Goal: Information Seeking & Learning: Learn about a topic

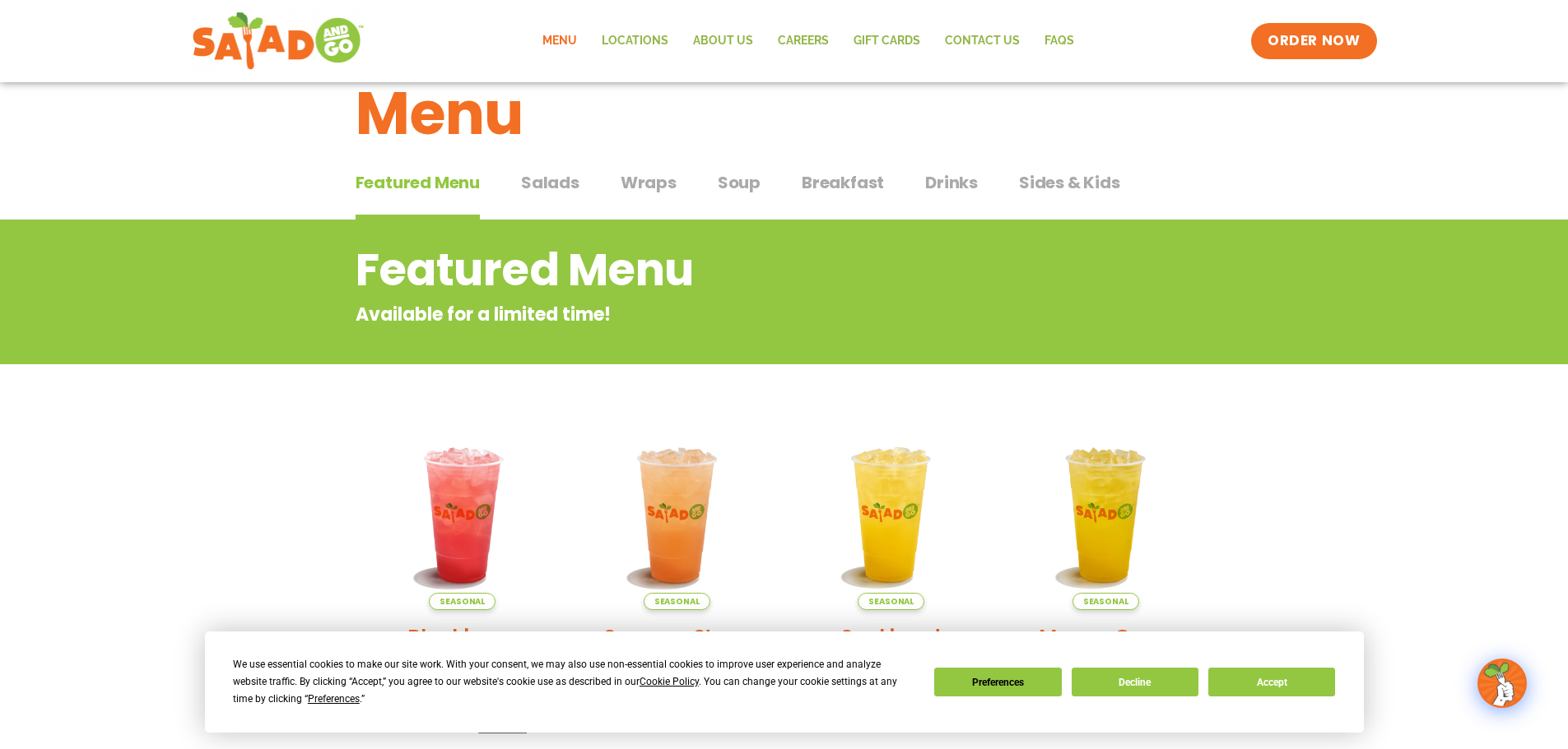
scroll to position [82, 0]
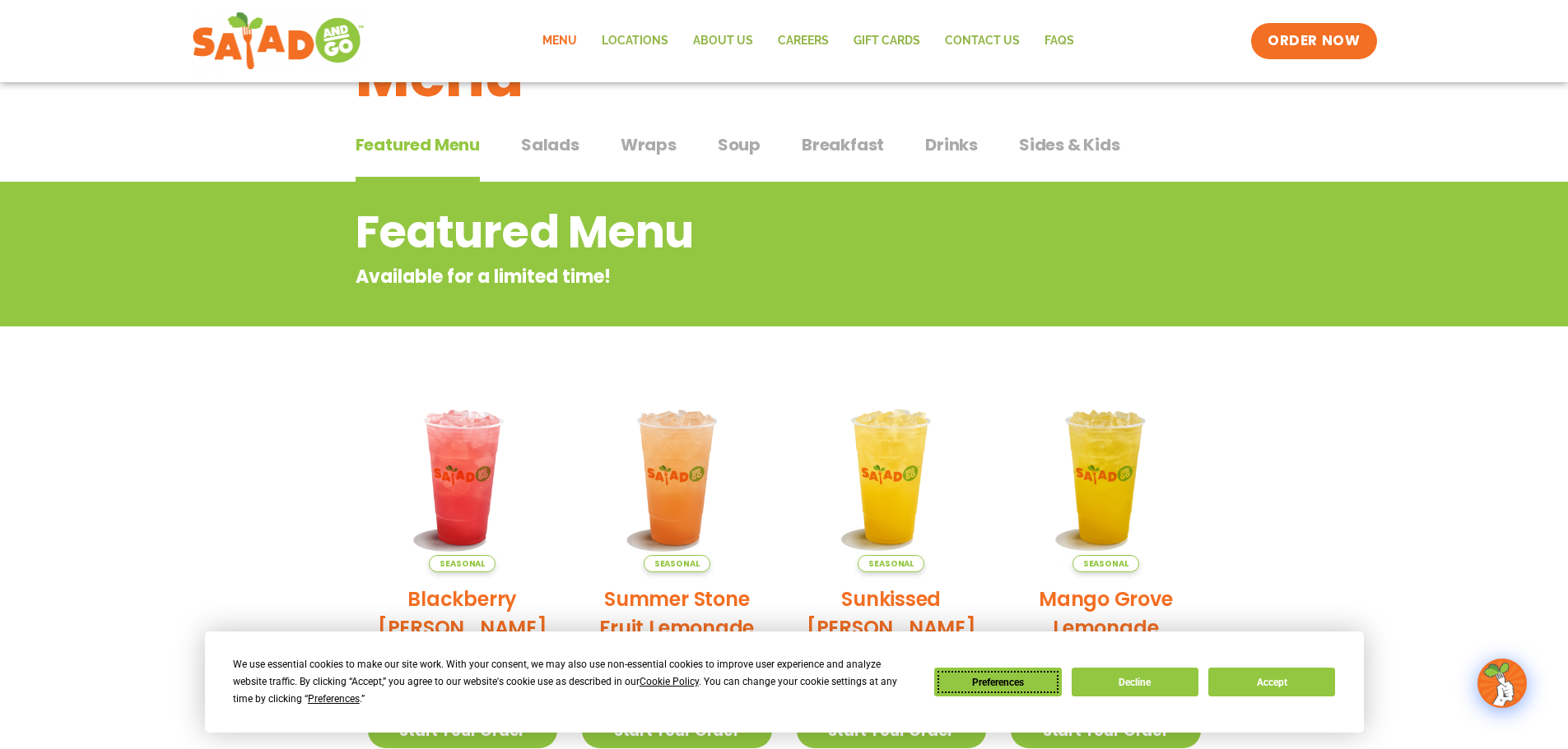
click at [991, 687] on button "Preferences" at bounding box center [997, 682] width 127 height 29
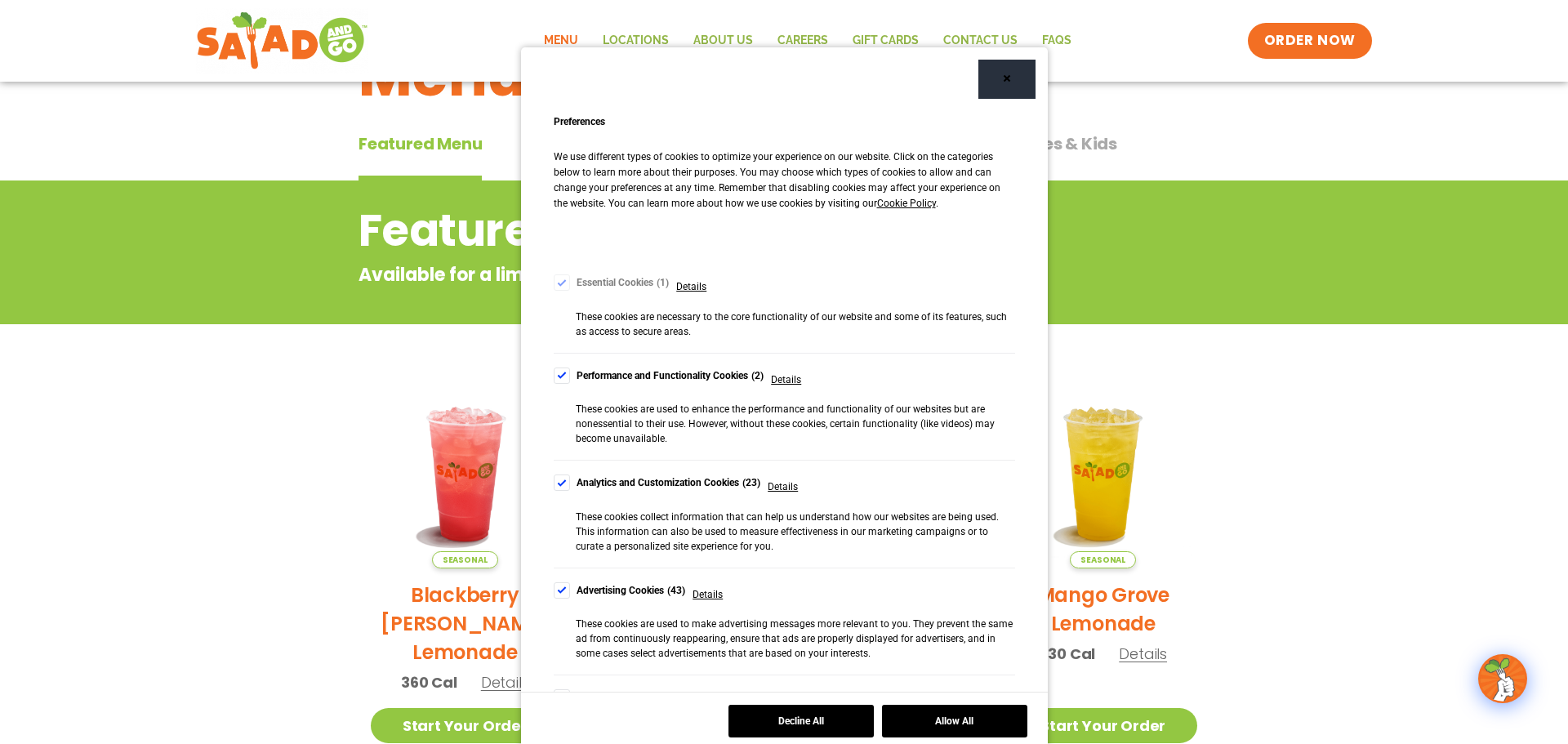
click at [556, 378] on div "Cookie Consent Preferences" at bounding box center [561, 375] width 16 height 16
click at [560, 487] on div "Cookie Consent Preferences" at bounding box center [561, 482] width 16 height 16
click at [553, 591] on div "Cookie Consent Preferences" at bounding box center [561, 591] width 16 height 16
click at [934, 720] on button "Save and Finish" at bounding box center [954, 721] width 146 height 32
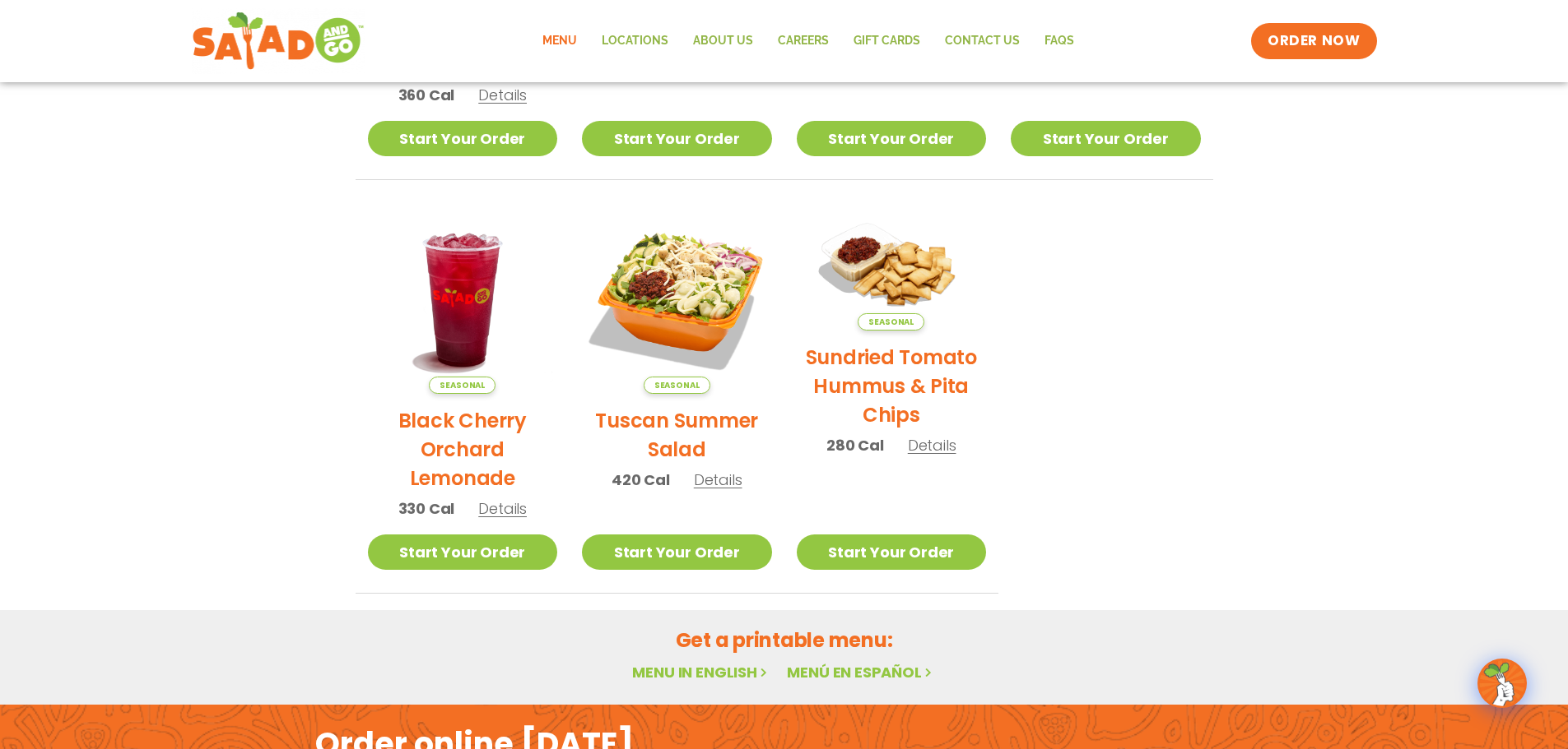
scroll to position [740, 0]
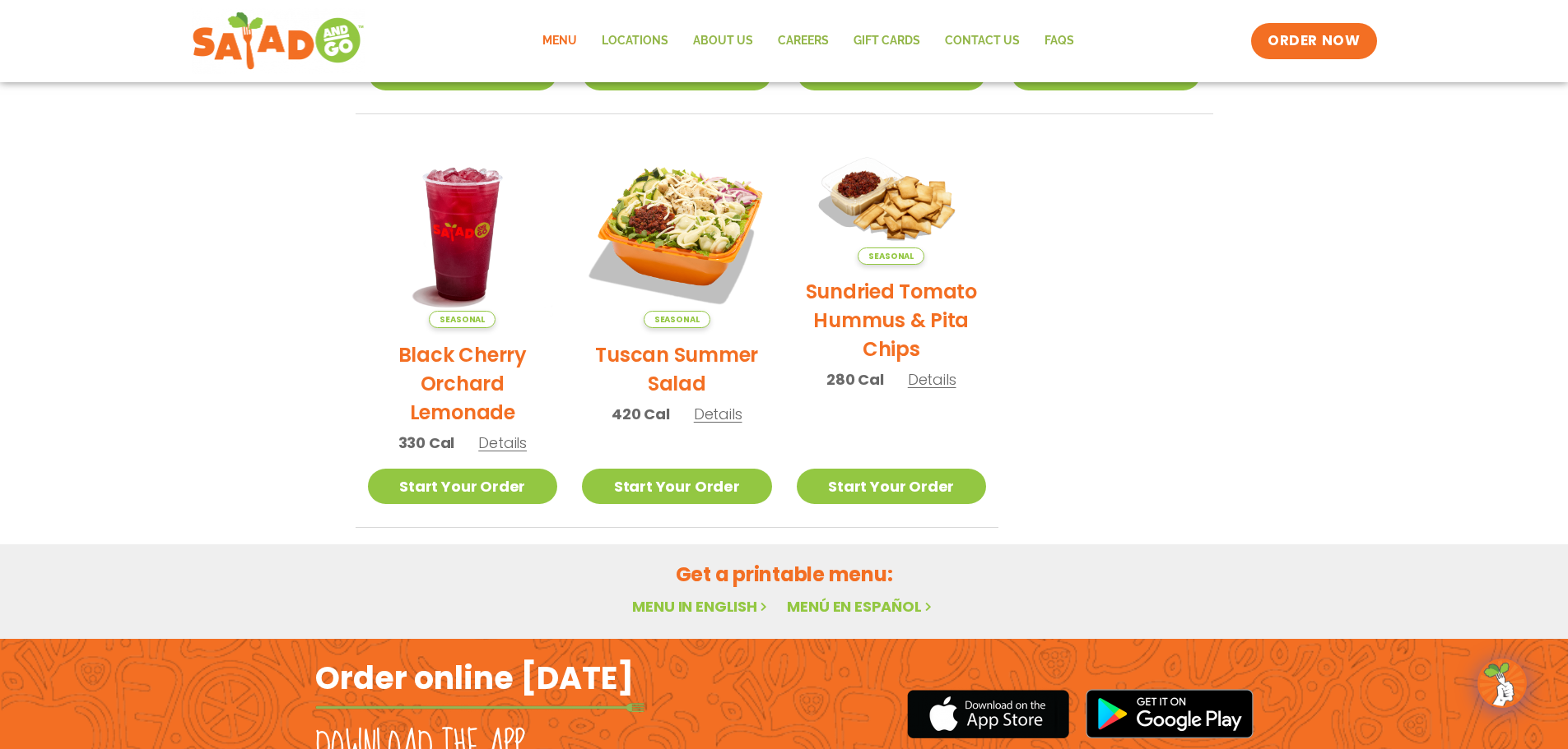
click at [698, 603] on link "Menu in English" at bounding box center [701, 606] width 138 height 20
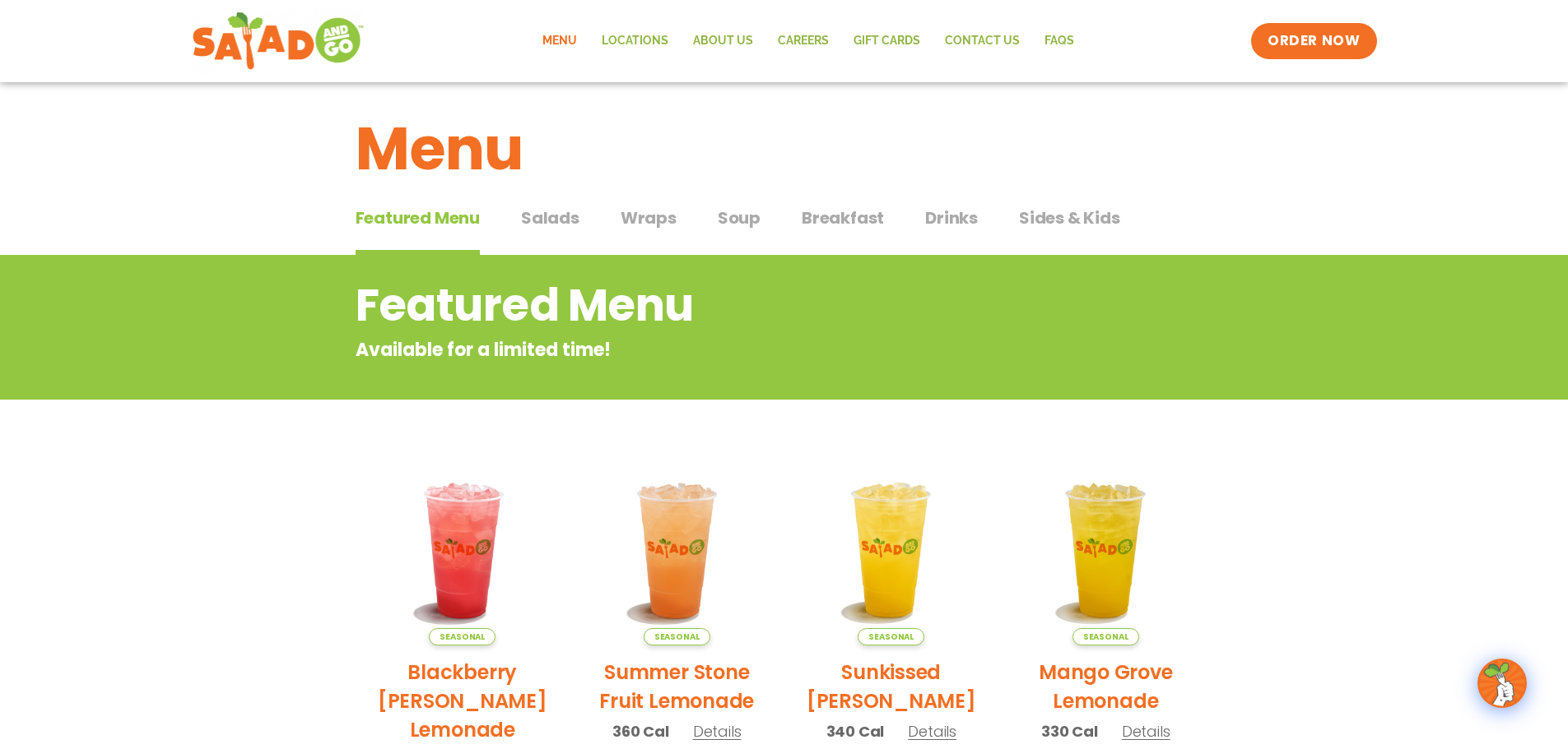
scroll to position [0, 0]
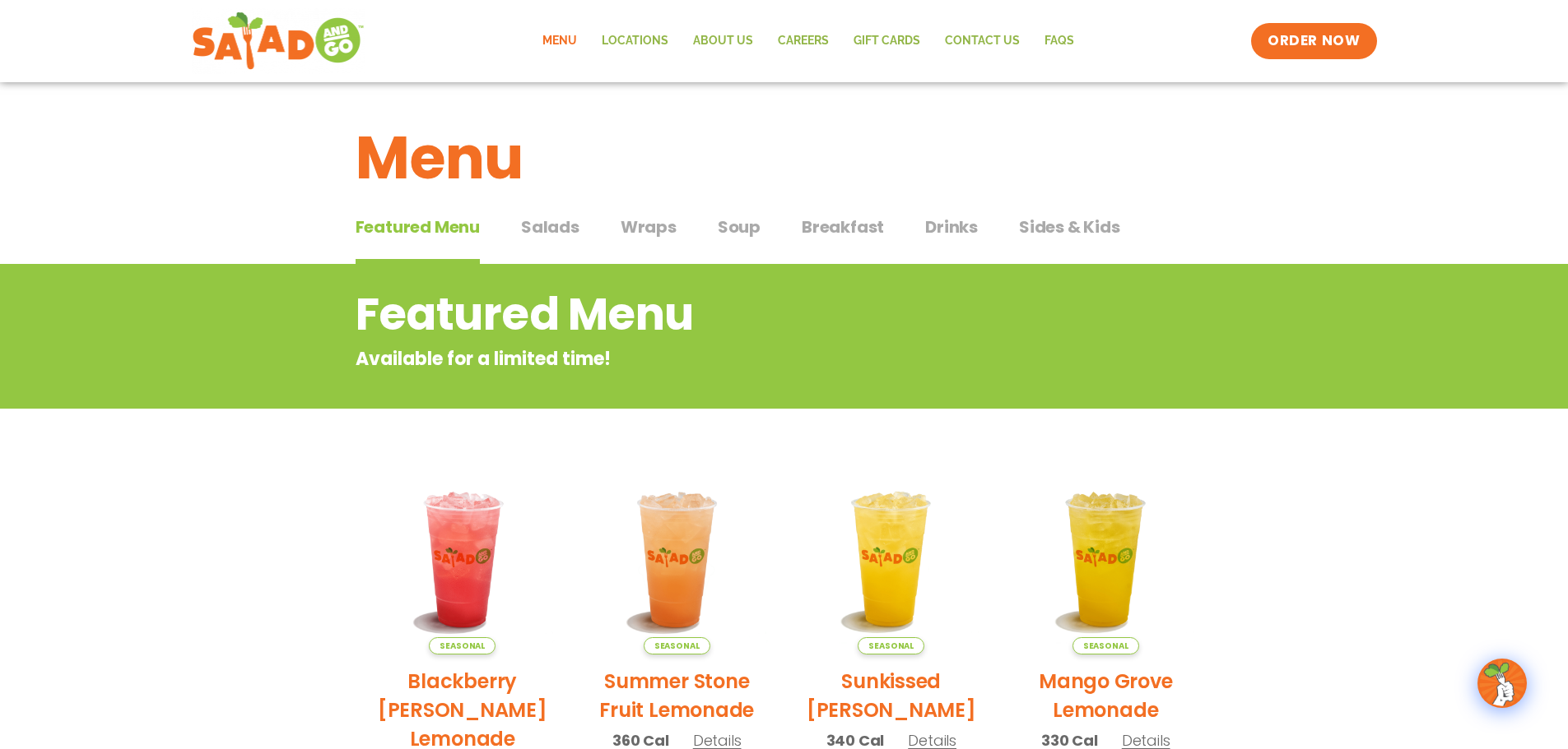
click at [554, 228] on span "Salads" at bounding box center [550, 227] width 59 height 25
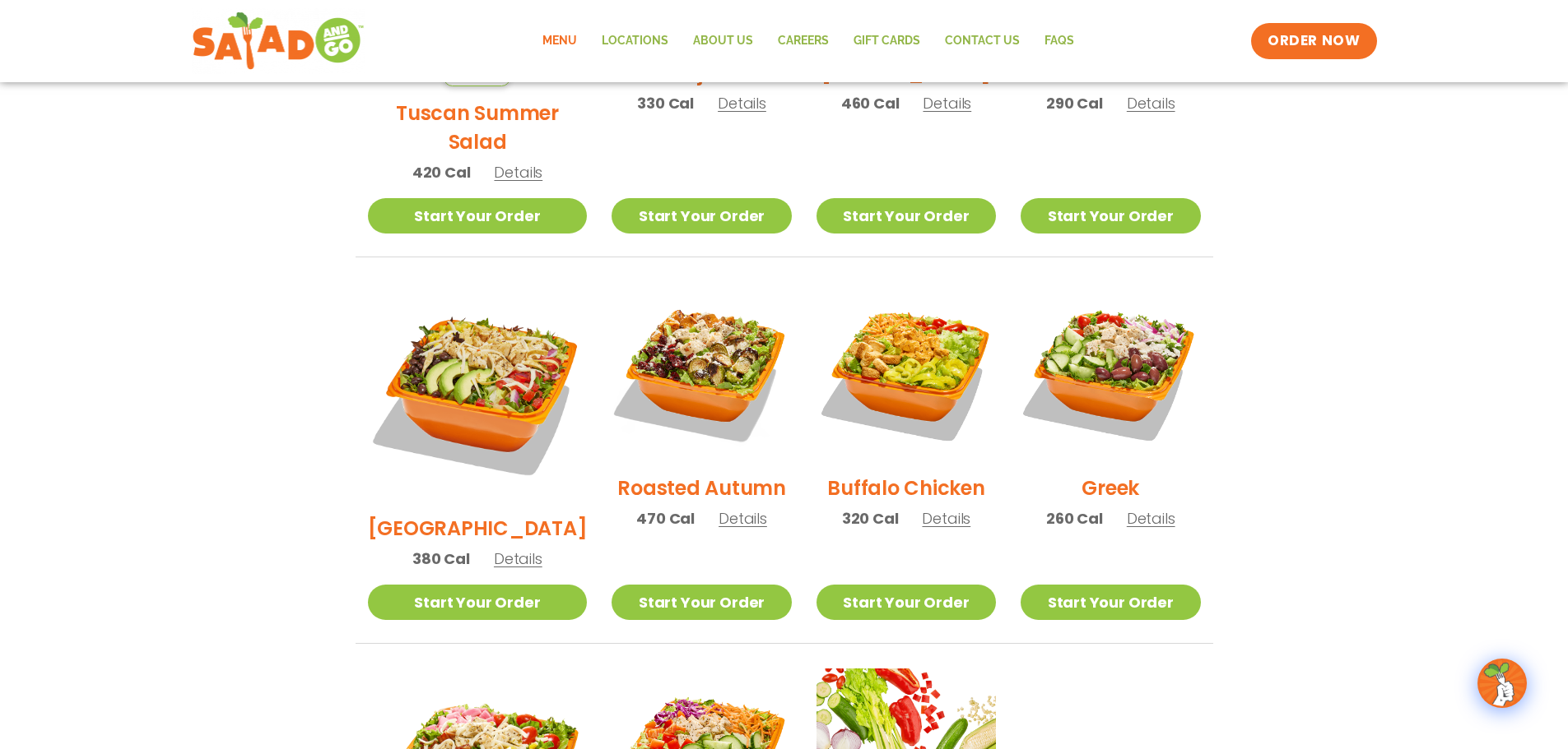
scroll to position [740, 0]
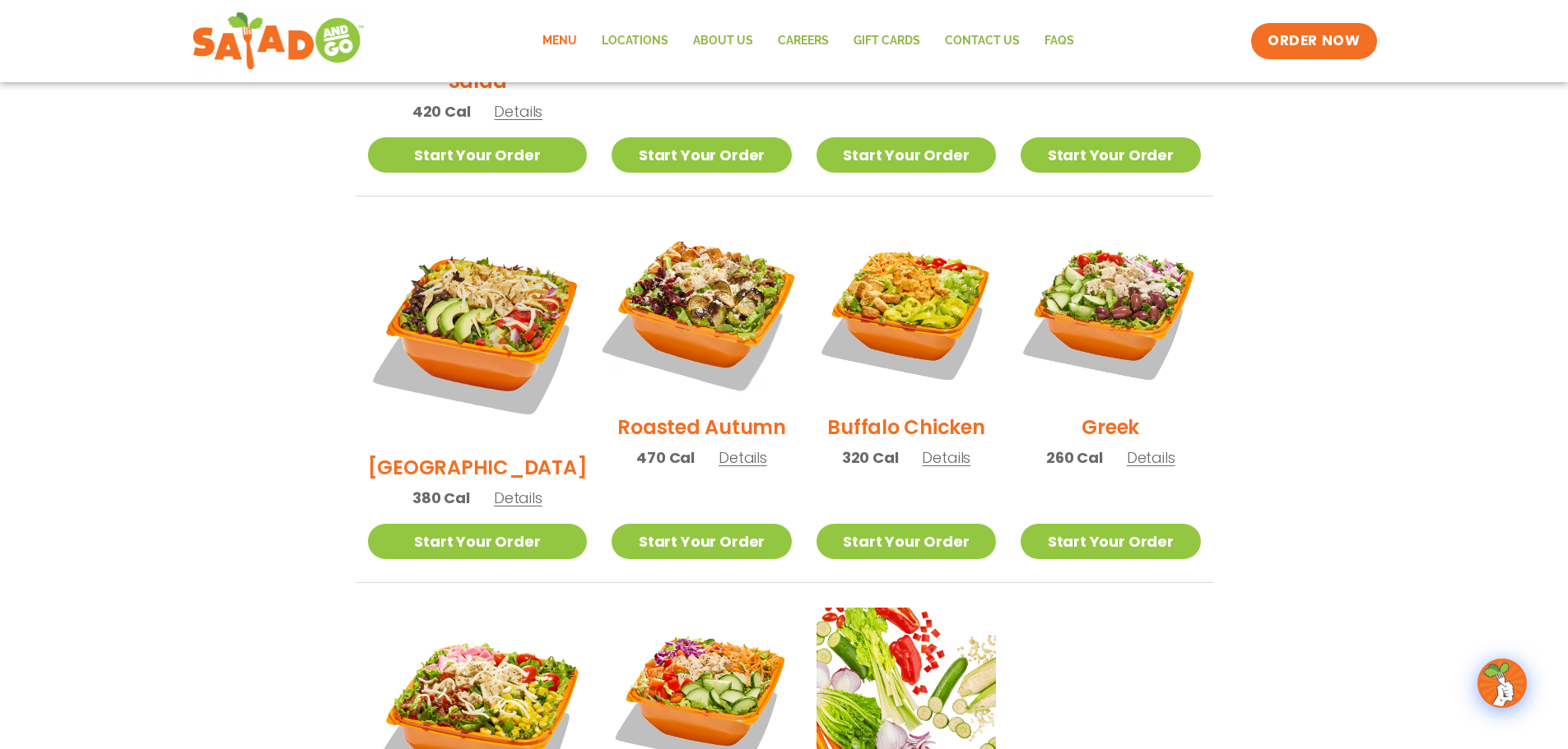
click at [710, 285] on img at bounding box center [701, 311] width 211 height 211
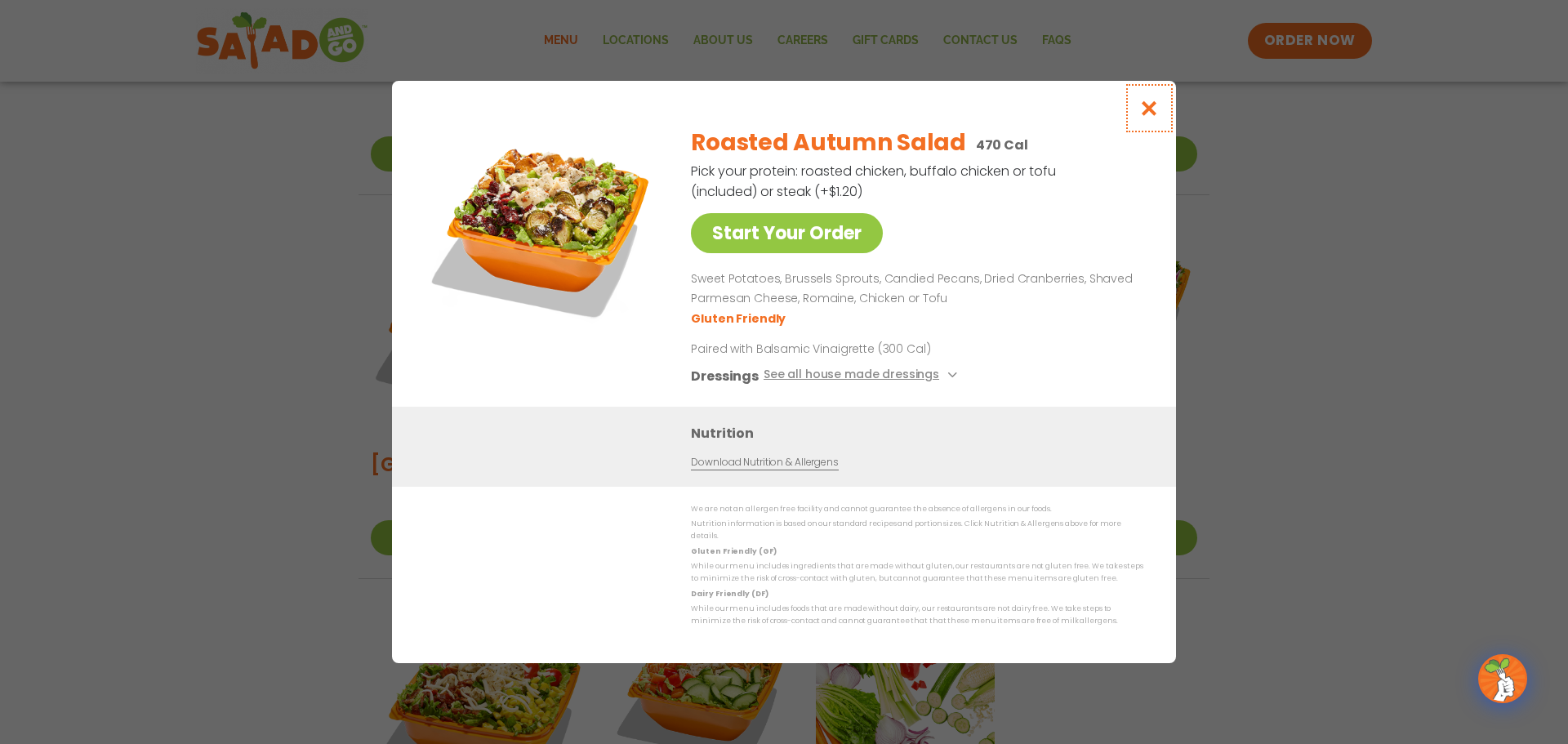
click at [1149, 117] on icon "Close modal" at bounding box center [1148, 109] width 20 height 17
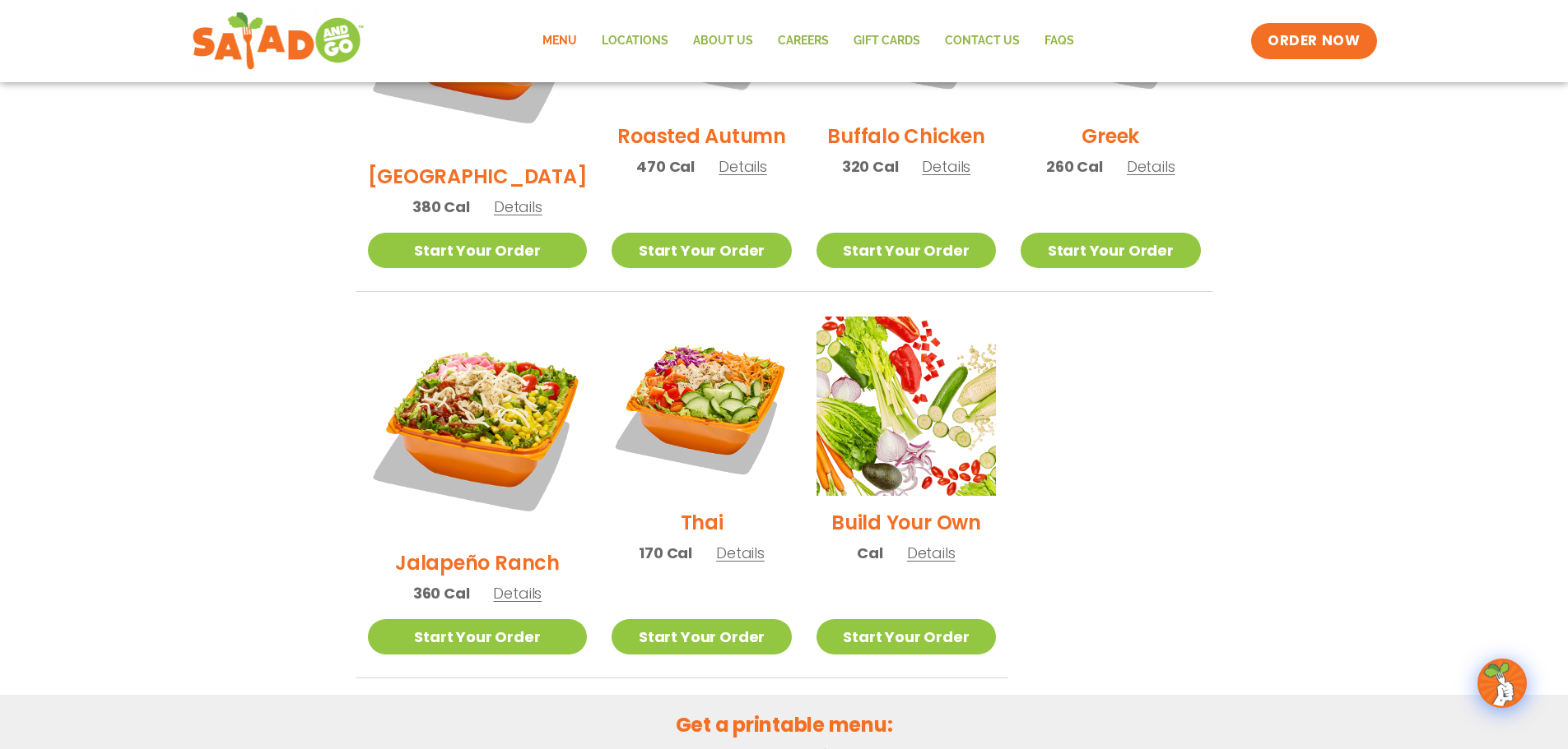
scroll to position [1069, 0]
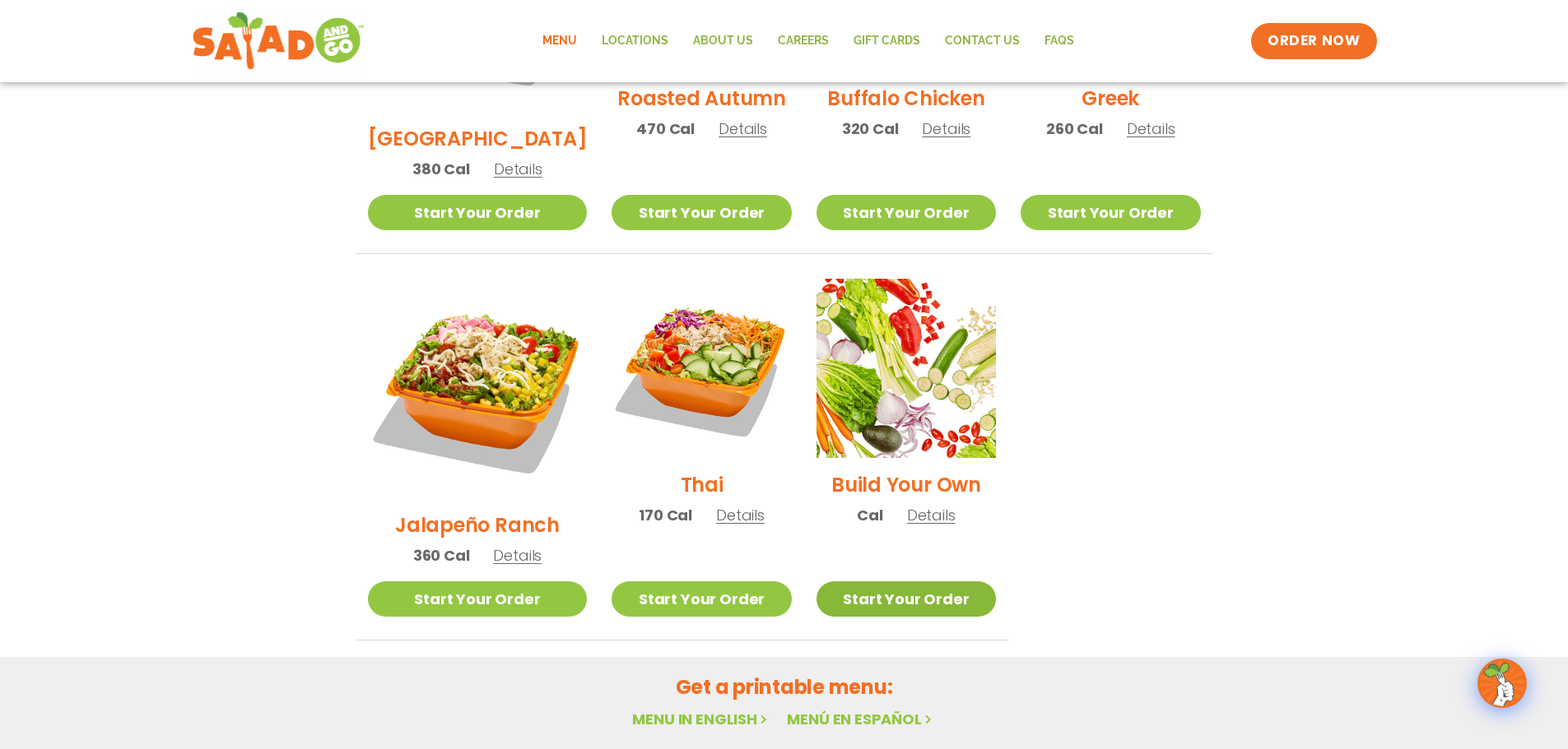
click at [916, 581] on link "Start Your Order" at bounding box center [906, 598] width 179 height 35
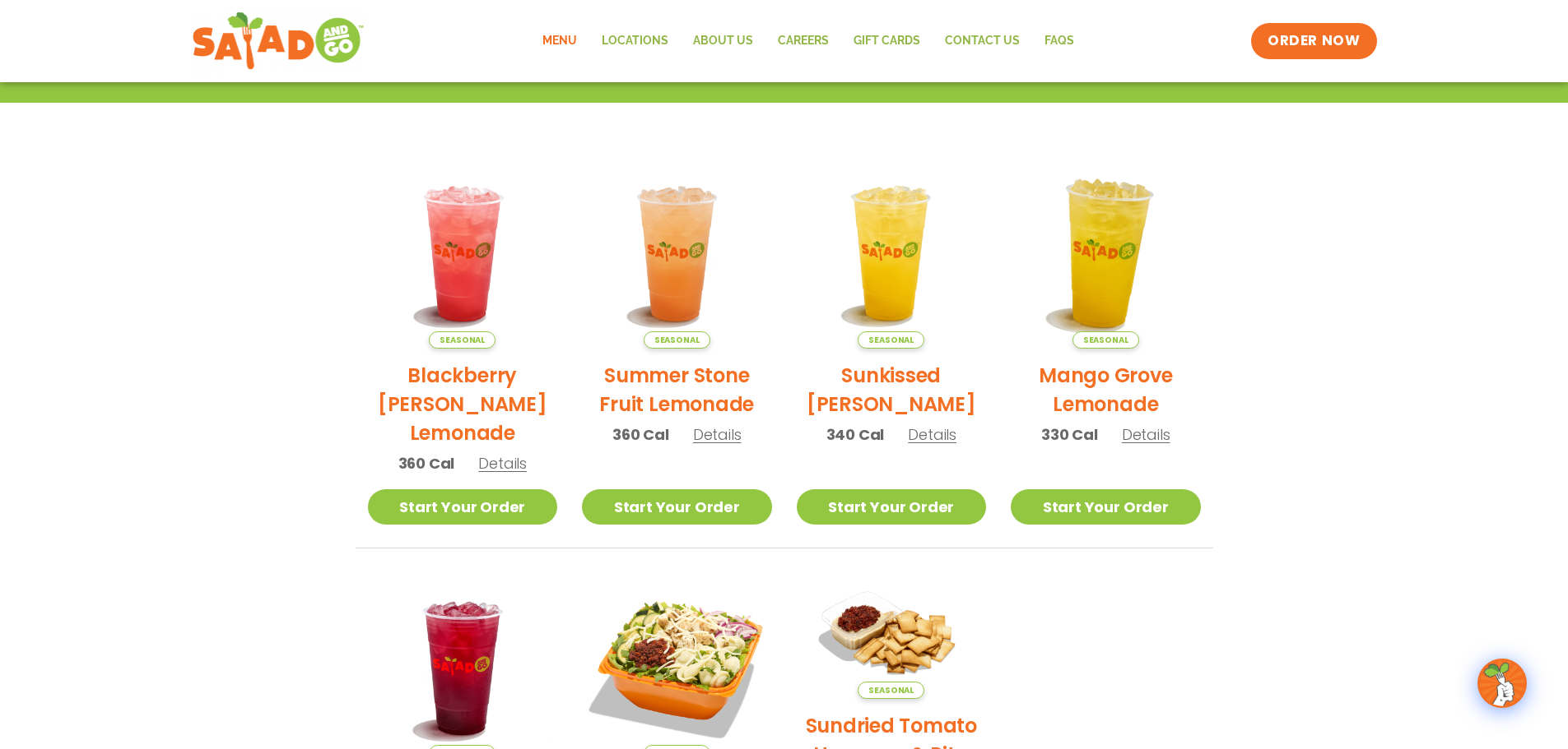
scroll to position [881, 0]
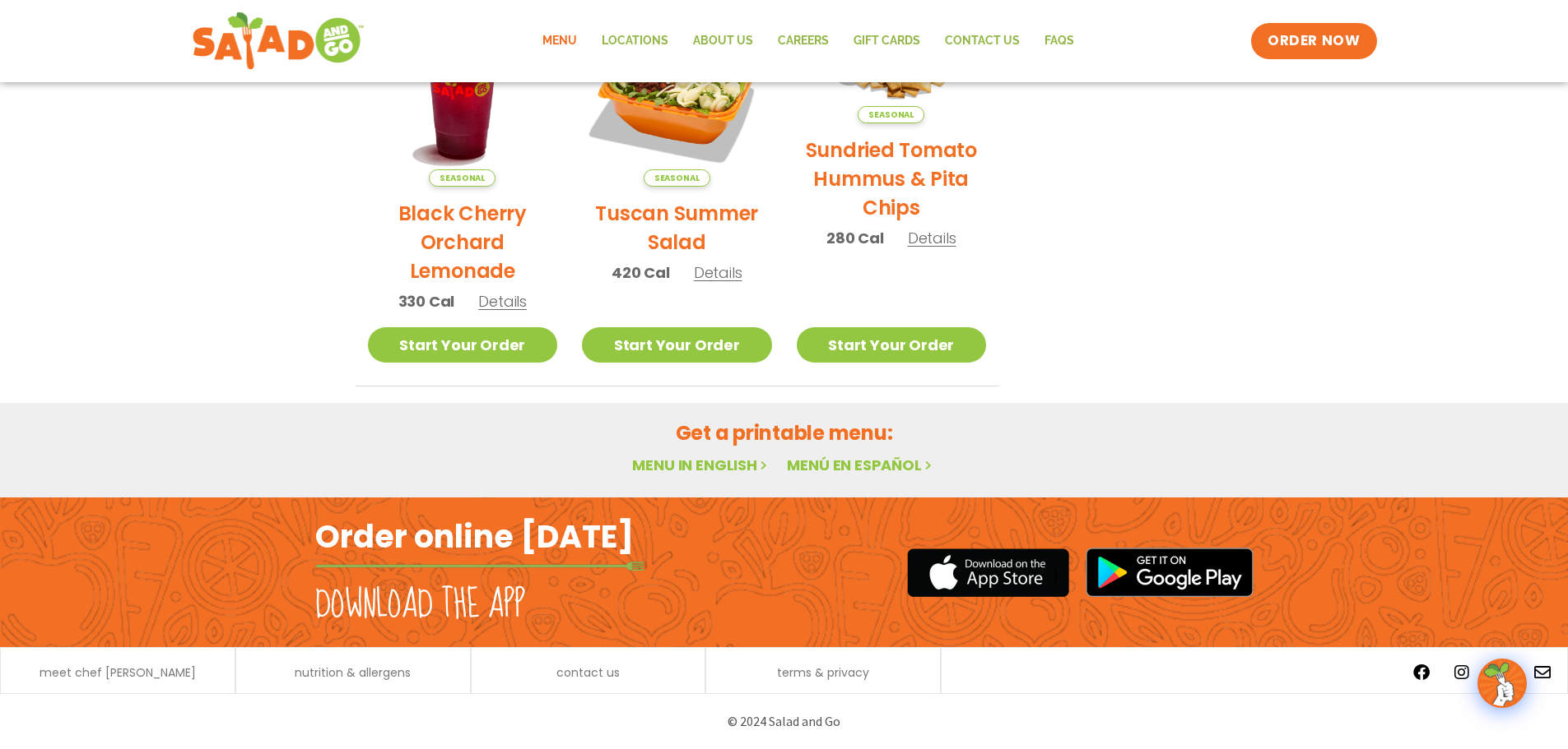
click at [703, 461] on link "Menu in English" at bounding box center [701, 464] width 138 height 20
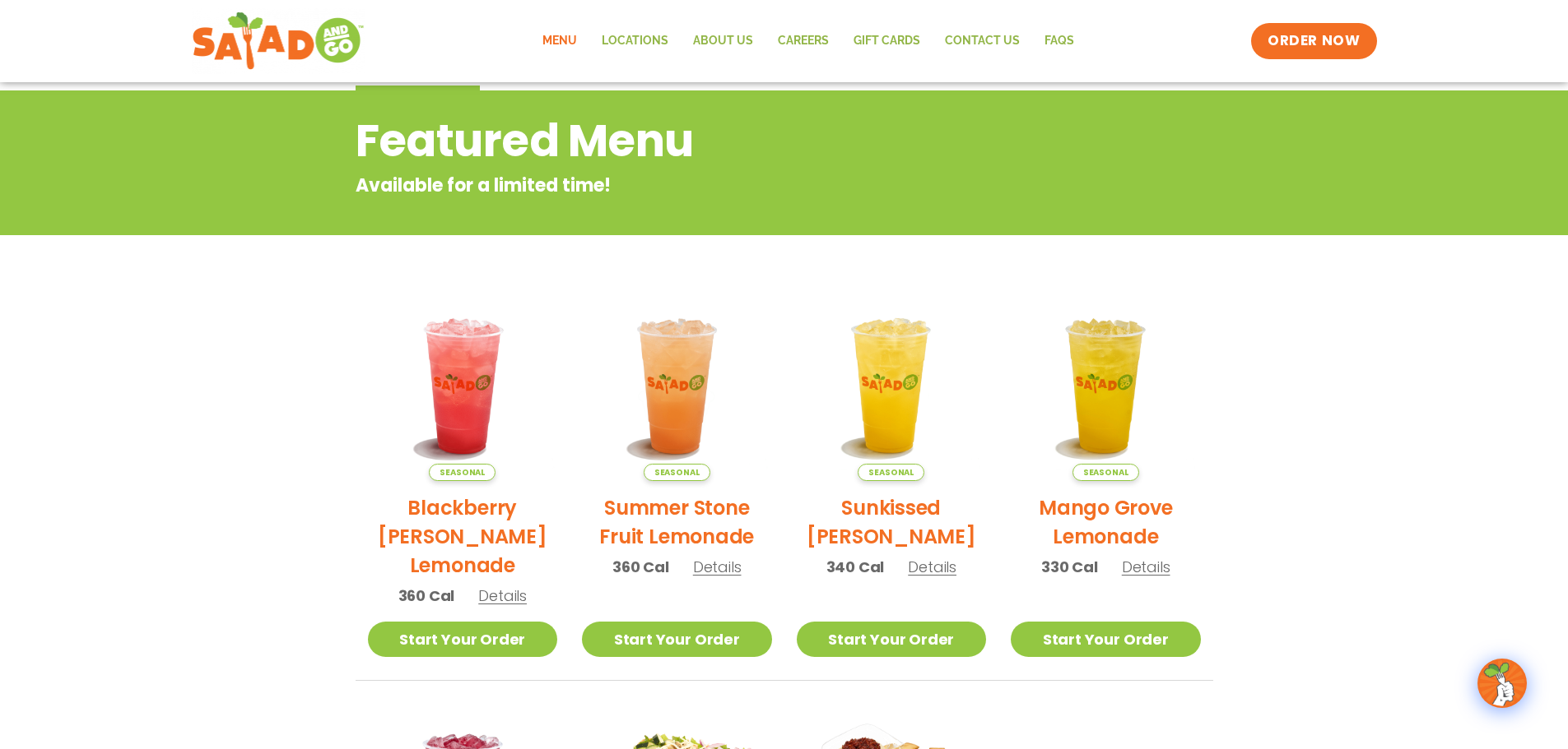
scroll to position [0, 0]
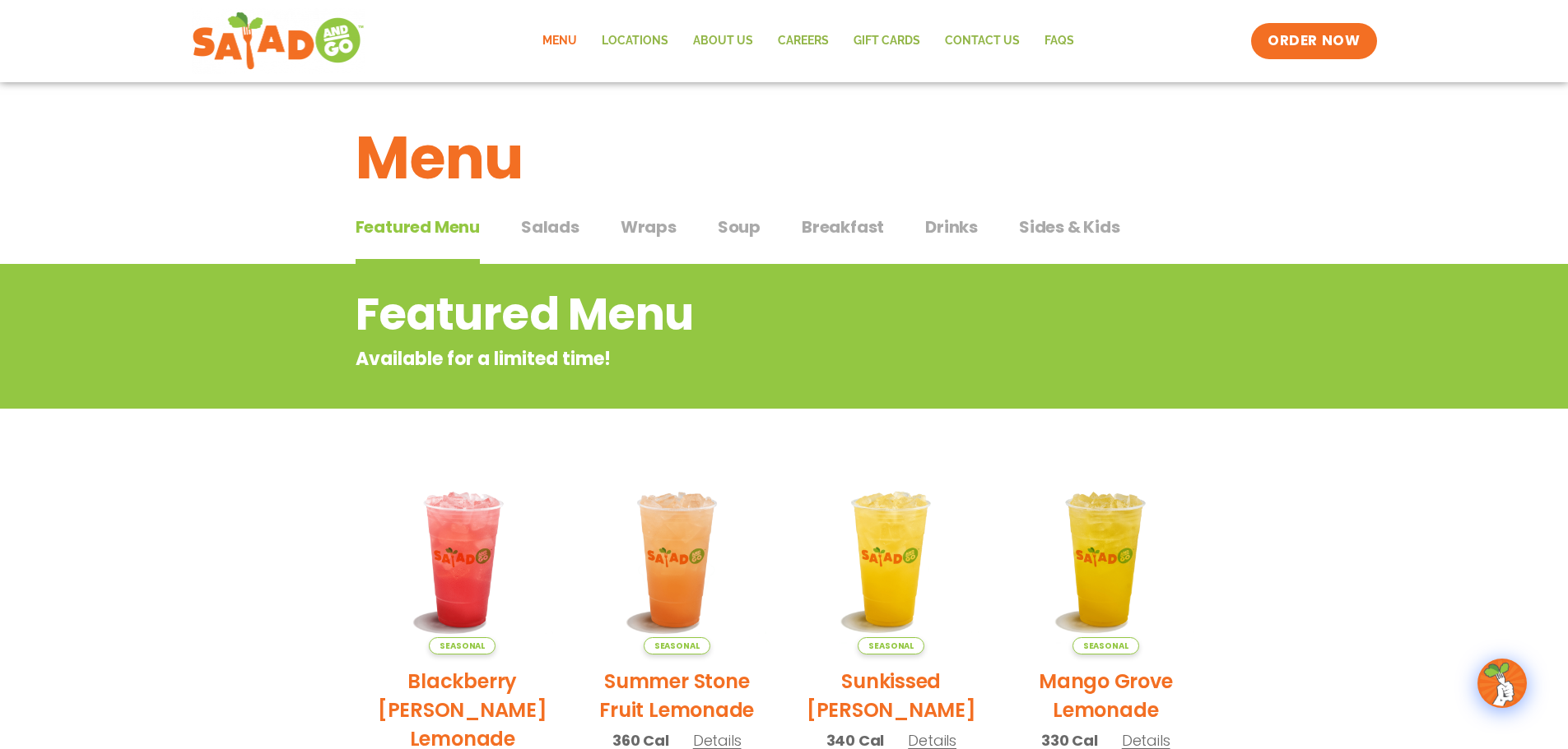
click at [552, 234] on span "Salads" at bounding box center [550, 227] width 59 height 25
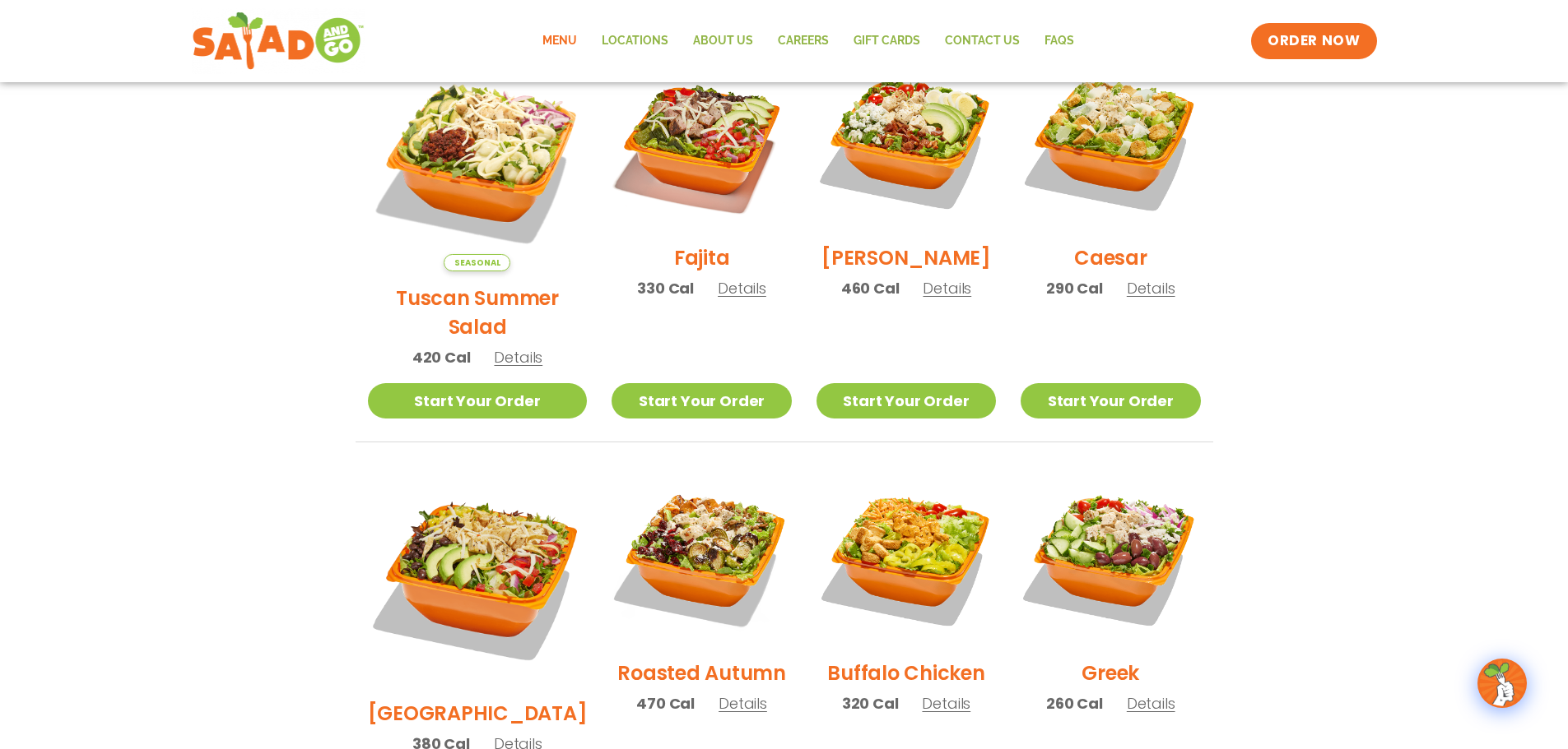
scroll to position [575, 0]
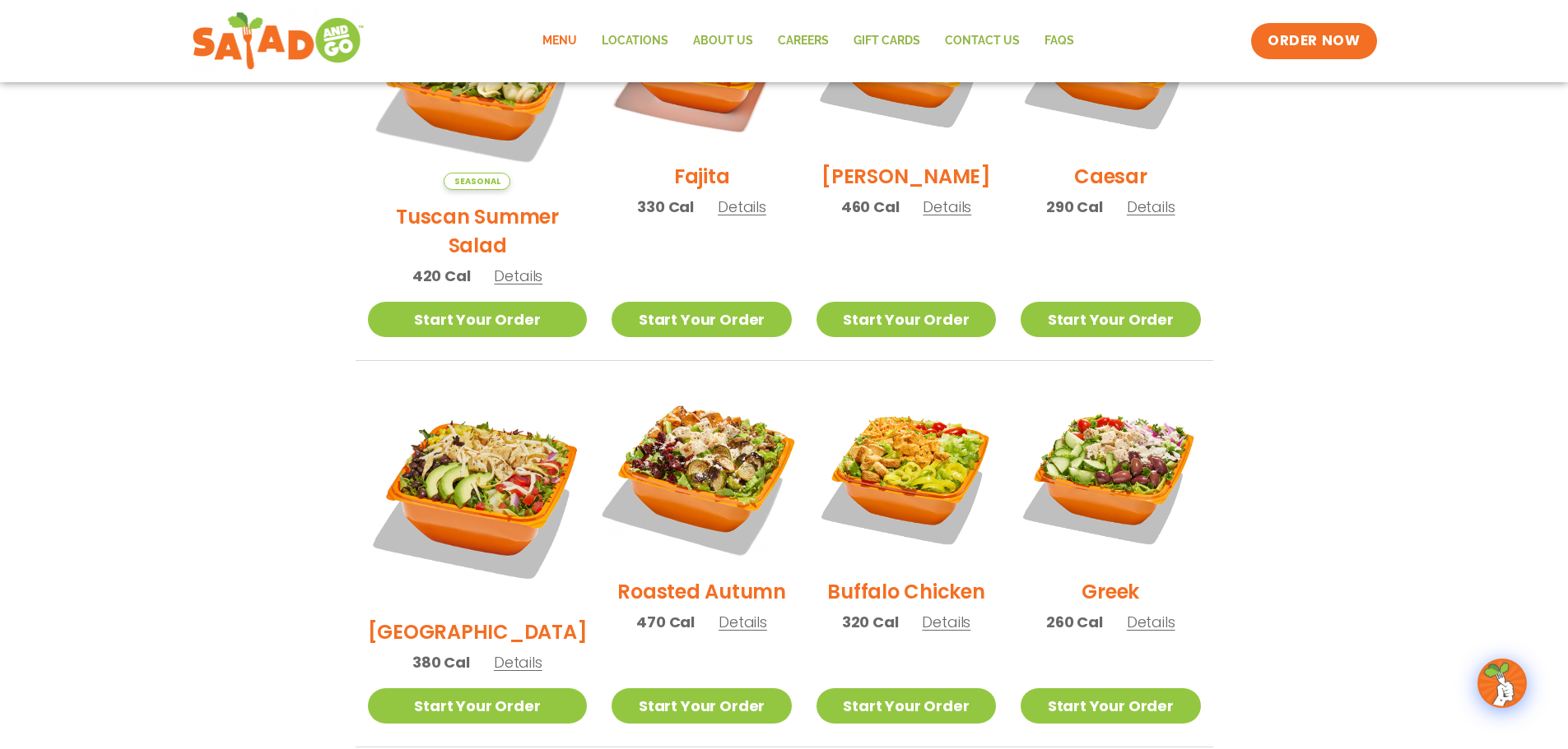
click at [701, 455] on img at bounding box center [701, 476] width 211 height 211
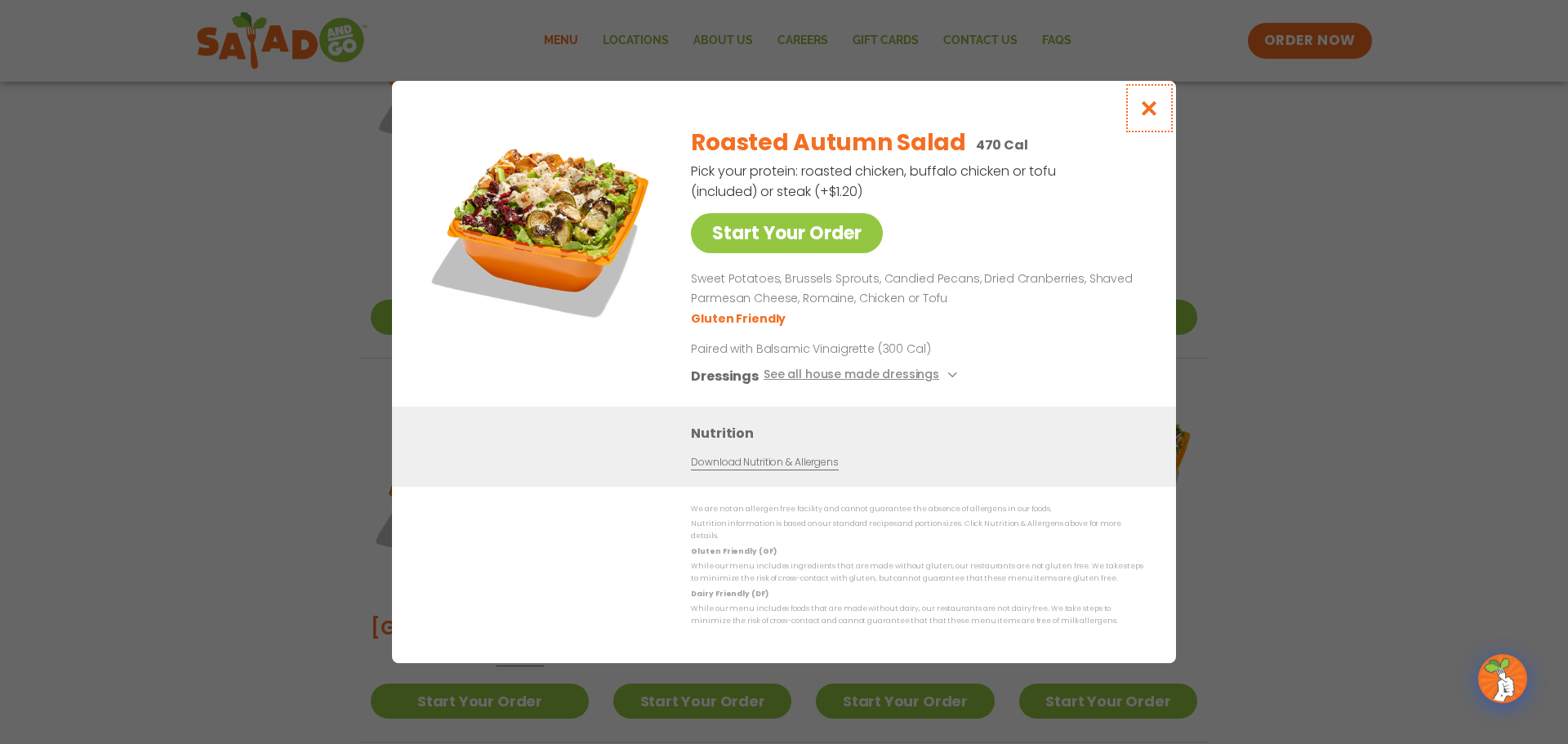
click at [1150, 117] on icon "Close modal" at bounding box center [1148, 109] width 20 height 17
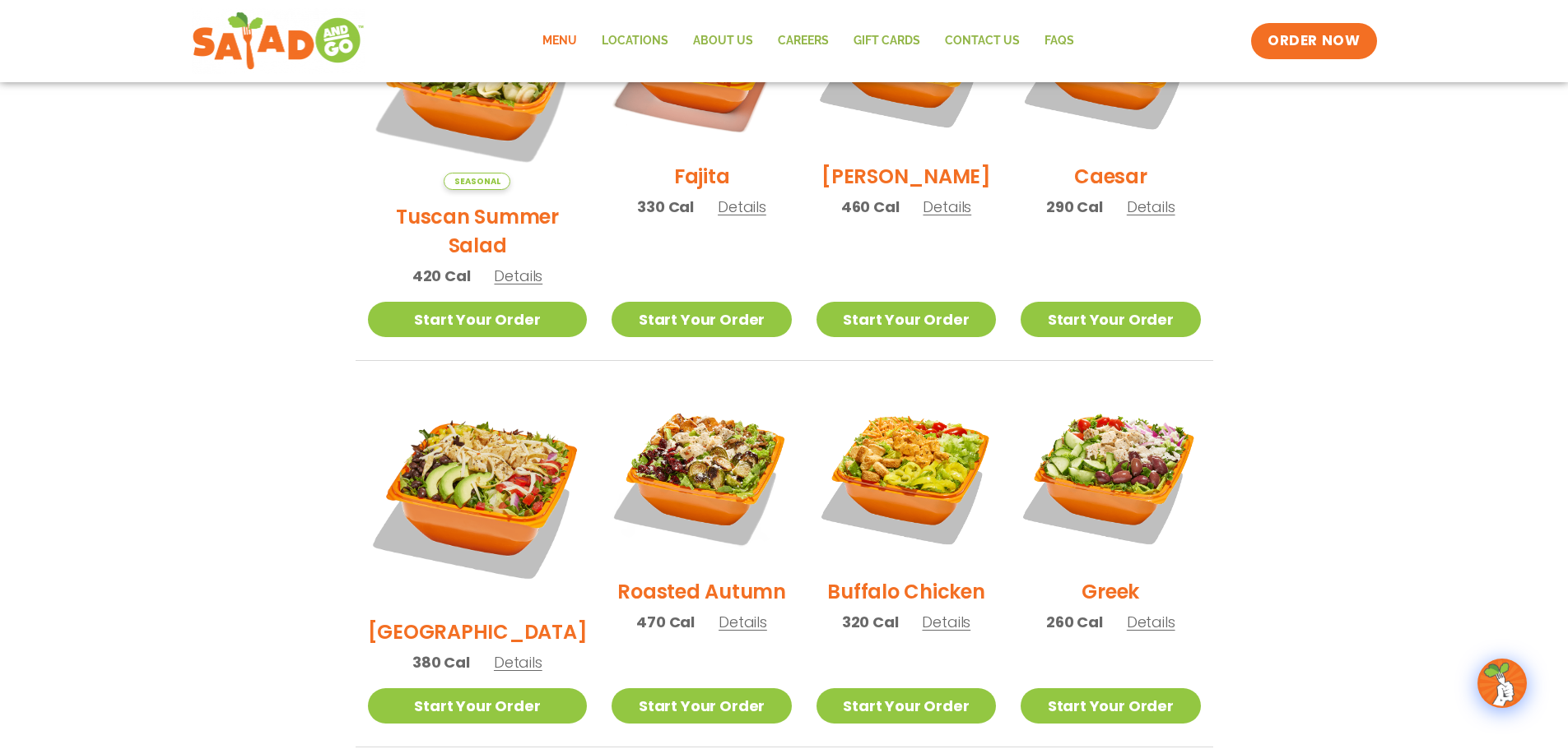
click at [1110, 577] on h2 "Greek" at bounding box center [1110, 592] width 58 height 29
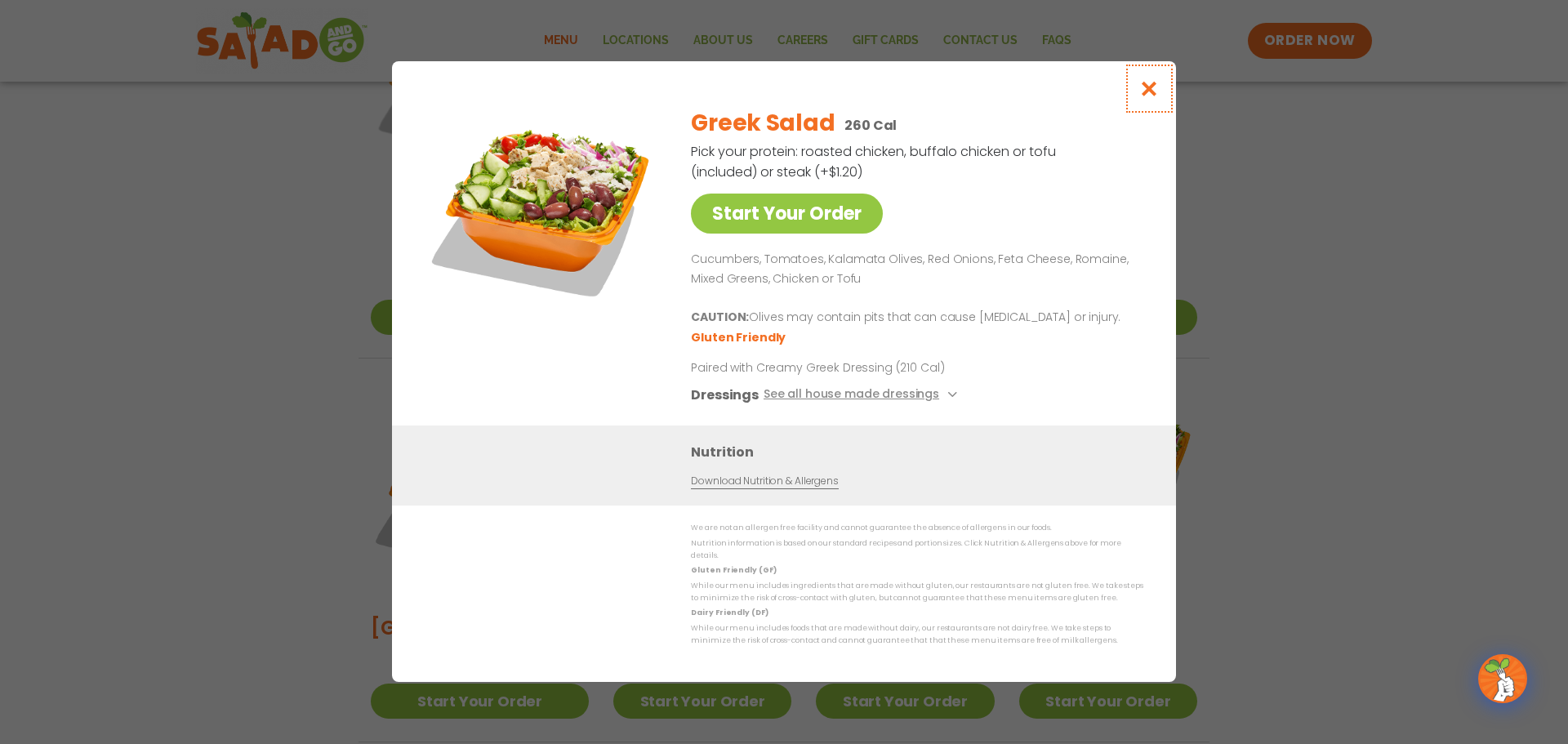
click at [1150, 97] on icon "Close modal" at bounding box center [1148, 89] width 20 height 17
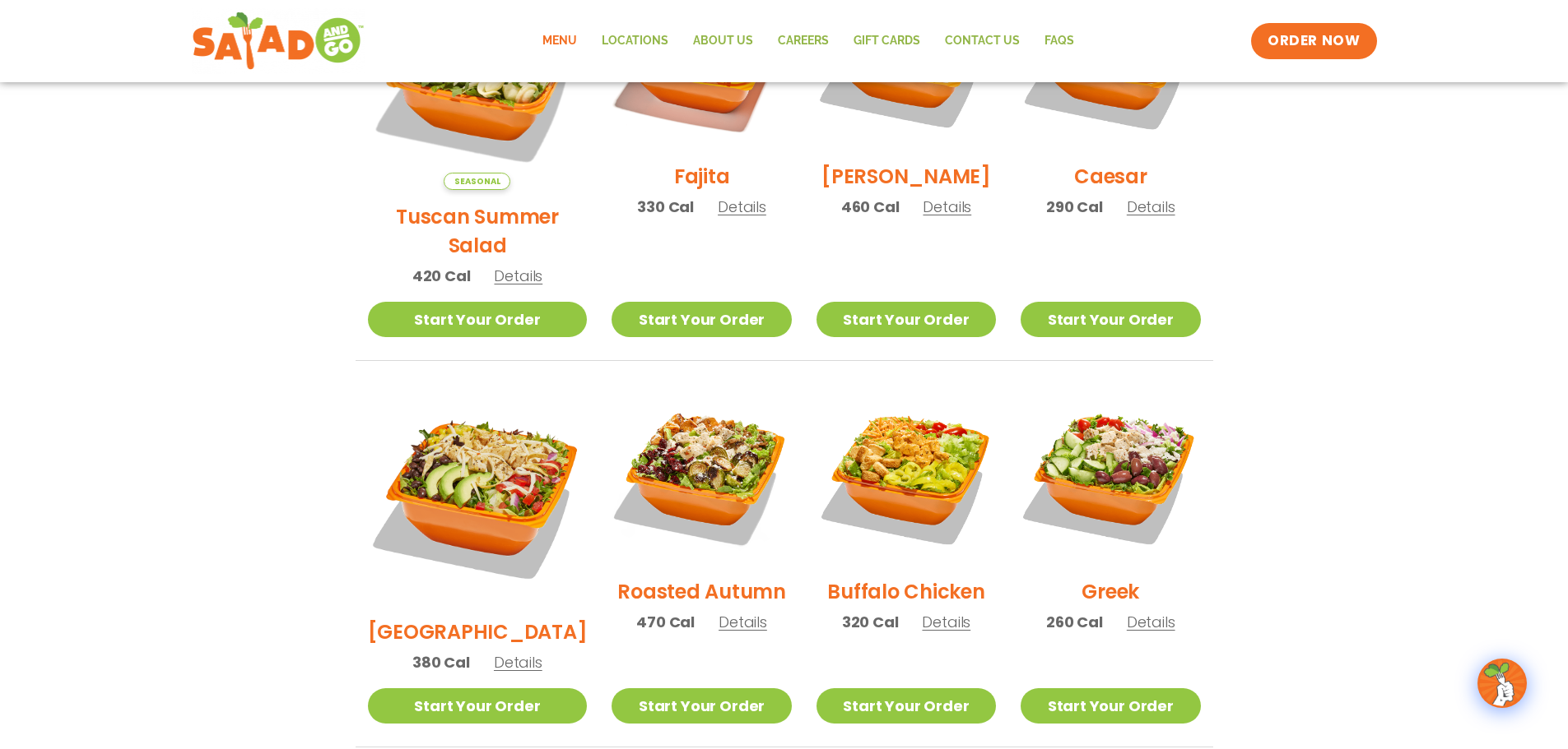
click at [465, 618] on h2 "[GEOGRAPHIC_DATA]" at bounding box center [477, 632] width 220 height 29
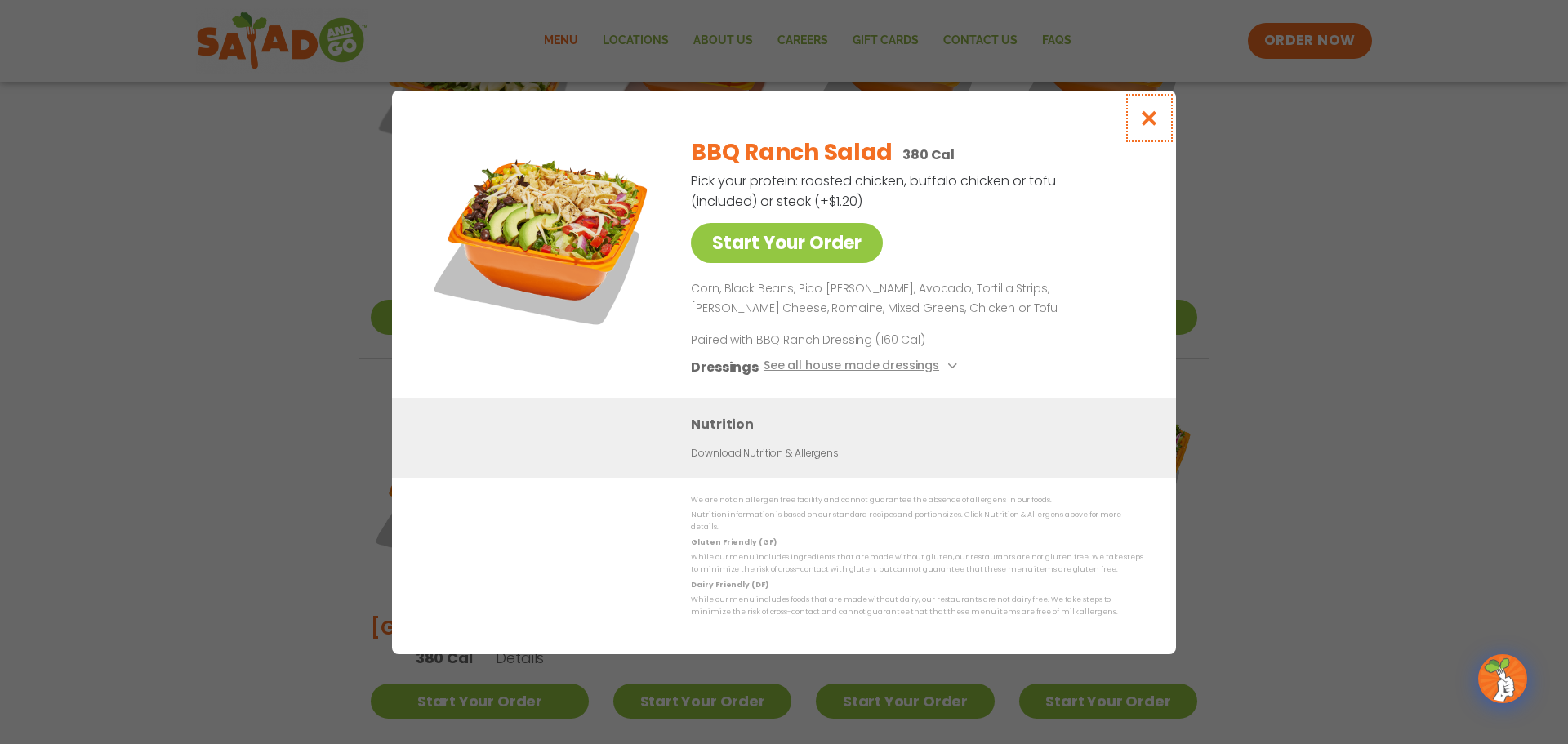
click at [1150, 125] on icon "Close modal" at bounding box center [1148, 118] width 20 height 17
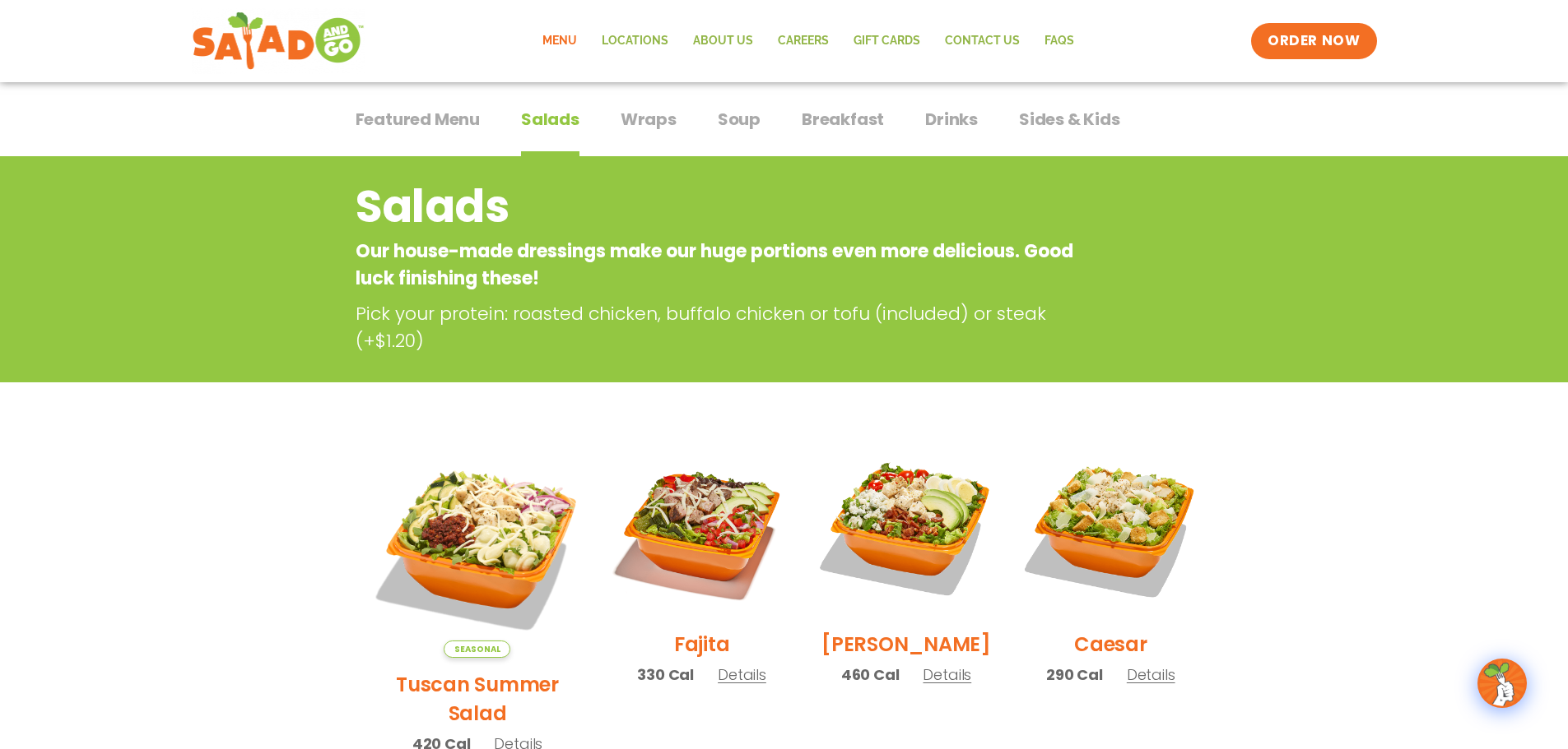
scroll to position [0, 0]
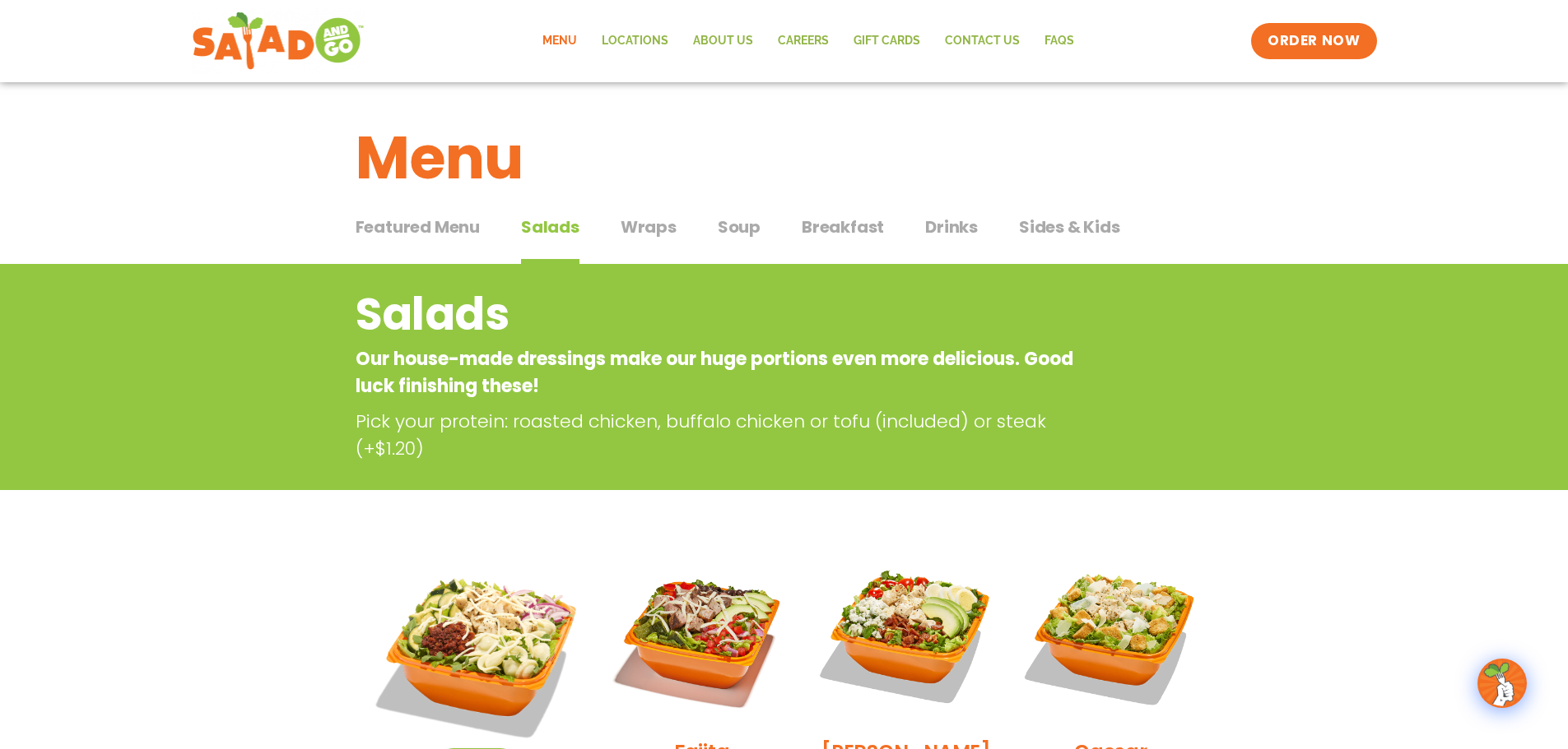
click at [645, 222] on span "Wraps" at bounding box center [649, 227] width 56 height 25
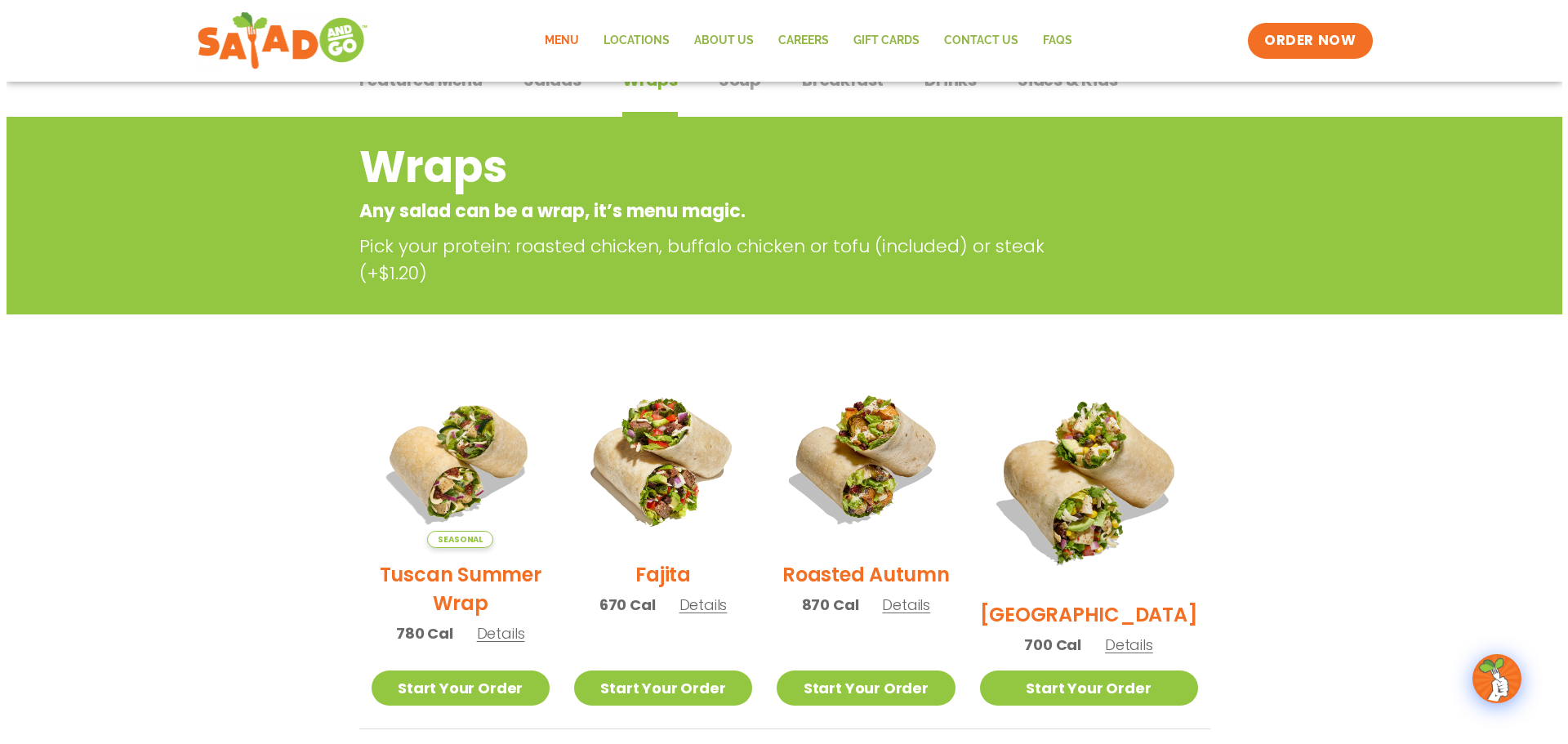
scroll to position [164, 0]
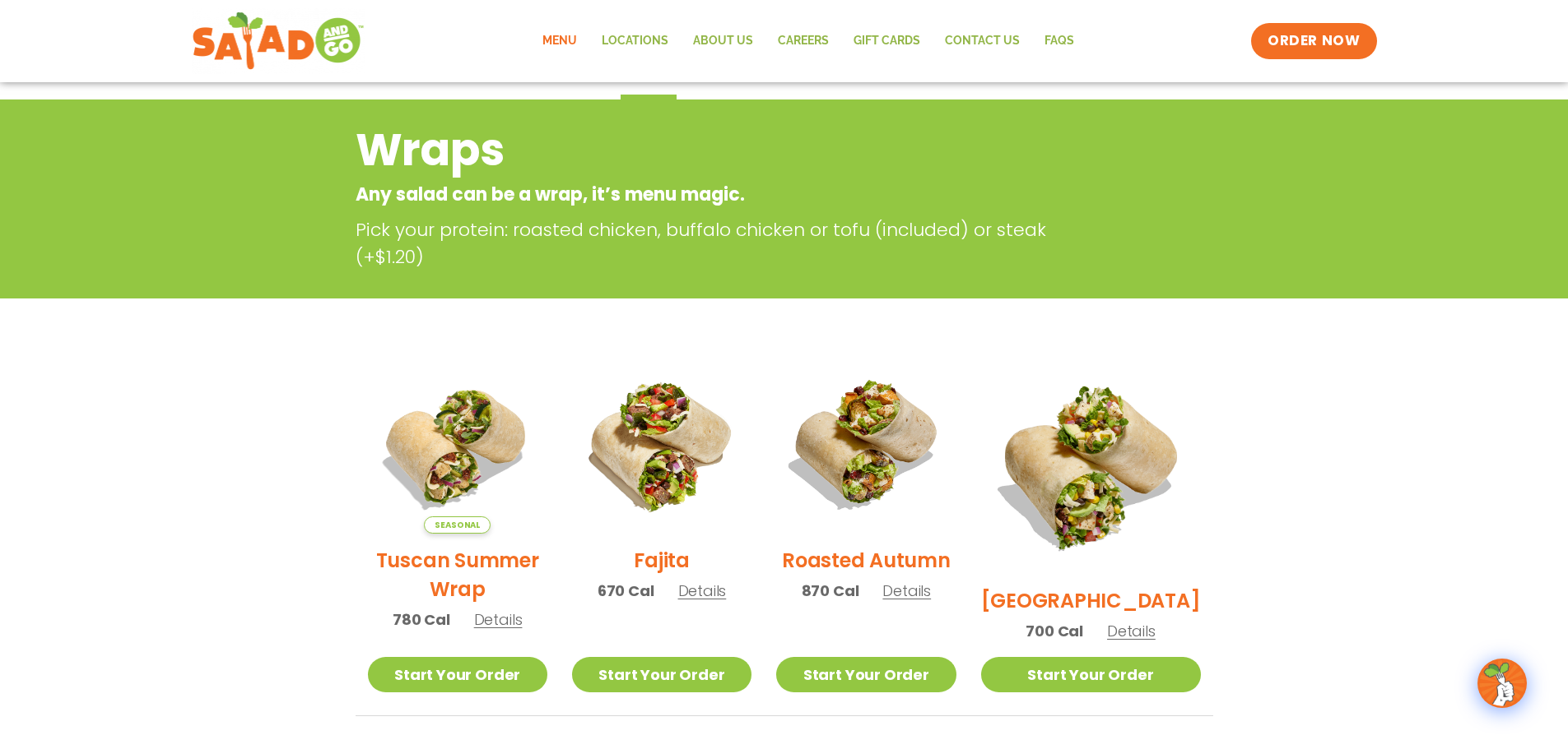
click at [455, 576] on h2 "Tuscan Summer Wrap" at bounding box center [457, 574] width 179 height 58
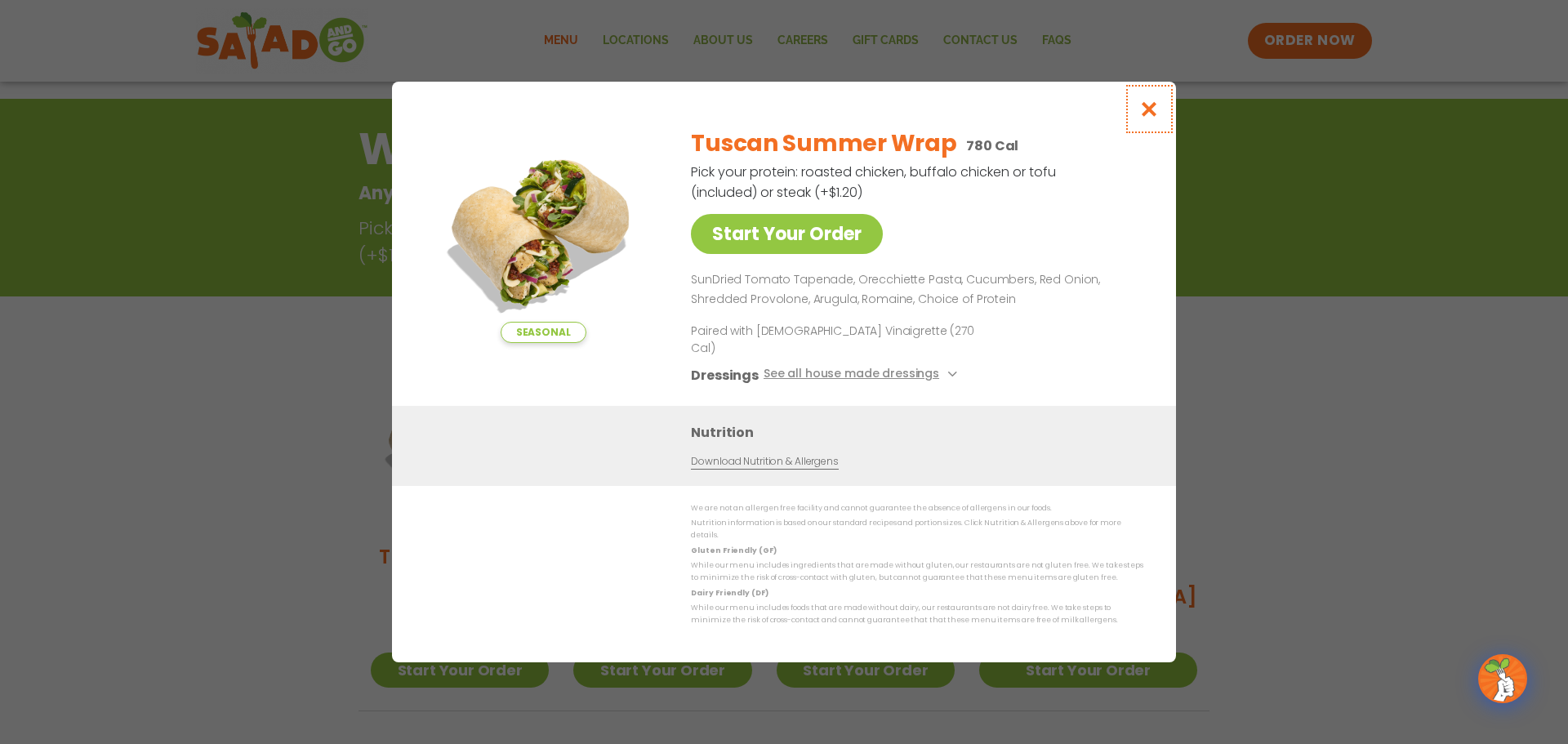
click at [1154, 118] on icon "Close modal" at bounding box center [1148, 109] width 20 height 17
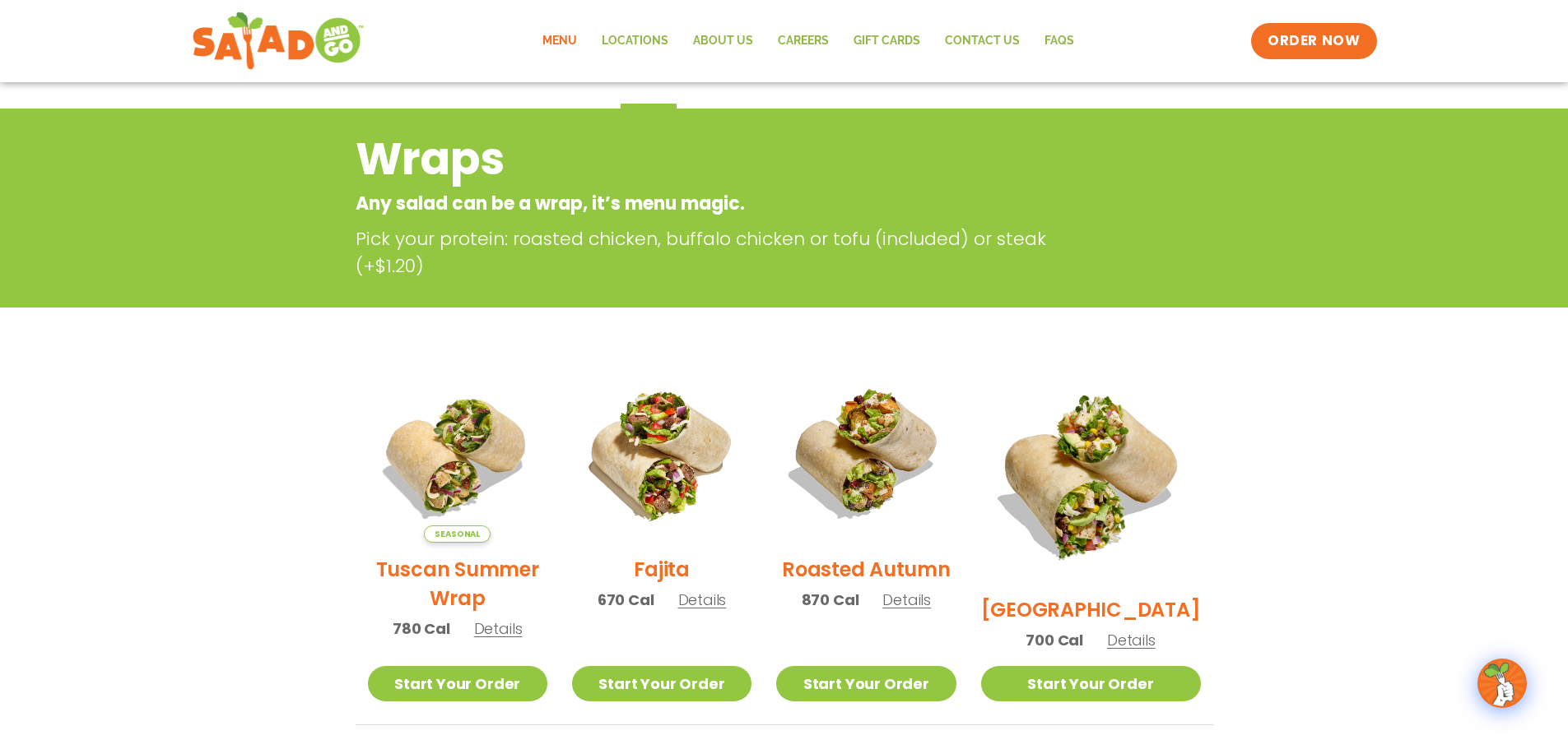
scroll to position [0, 0]
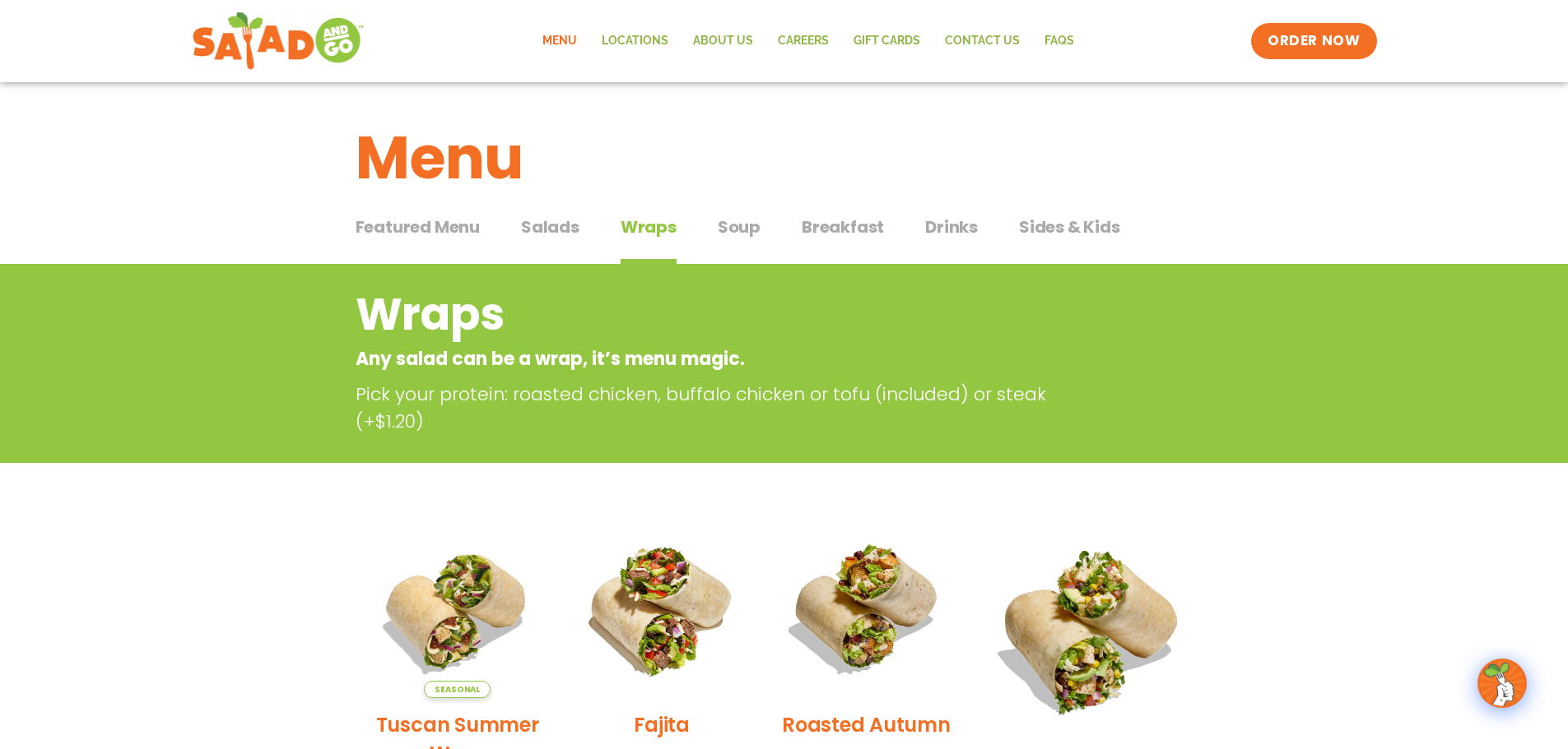
click at [544, 228] on span "Salads" at bounding box center [550, 227] width 59 height 25
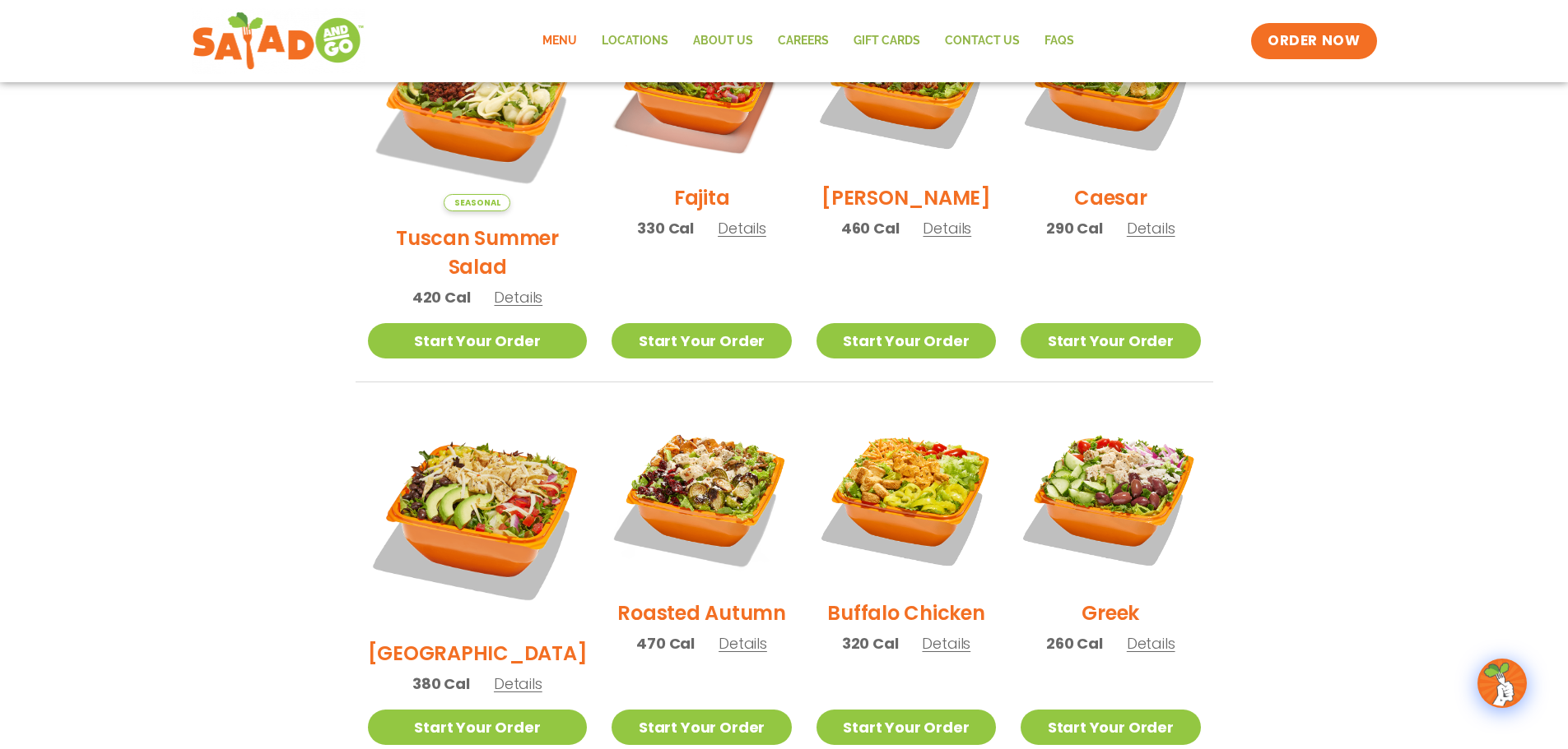
scroll to position [575, 0]
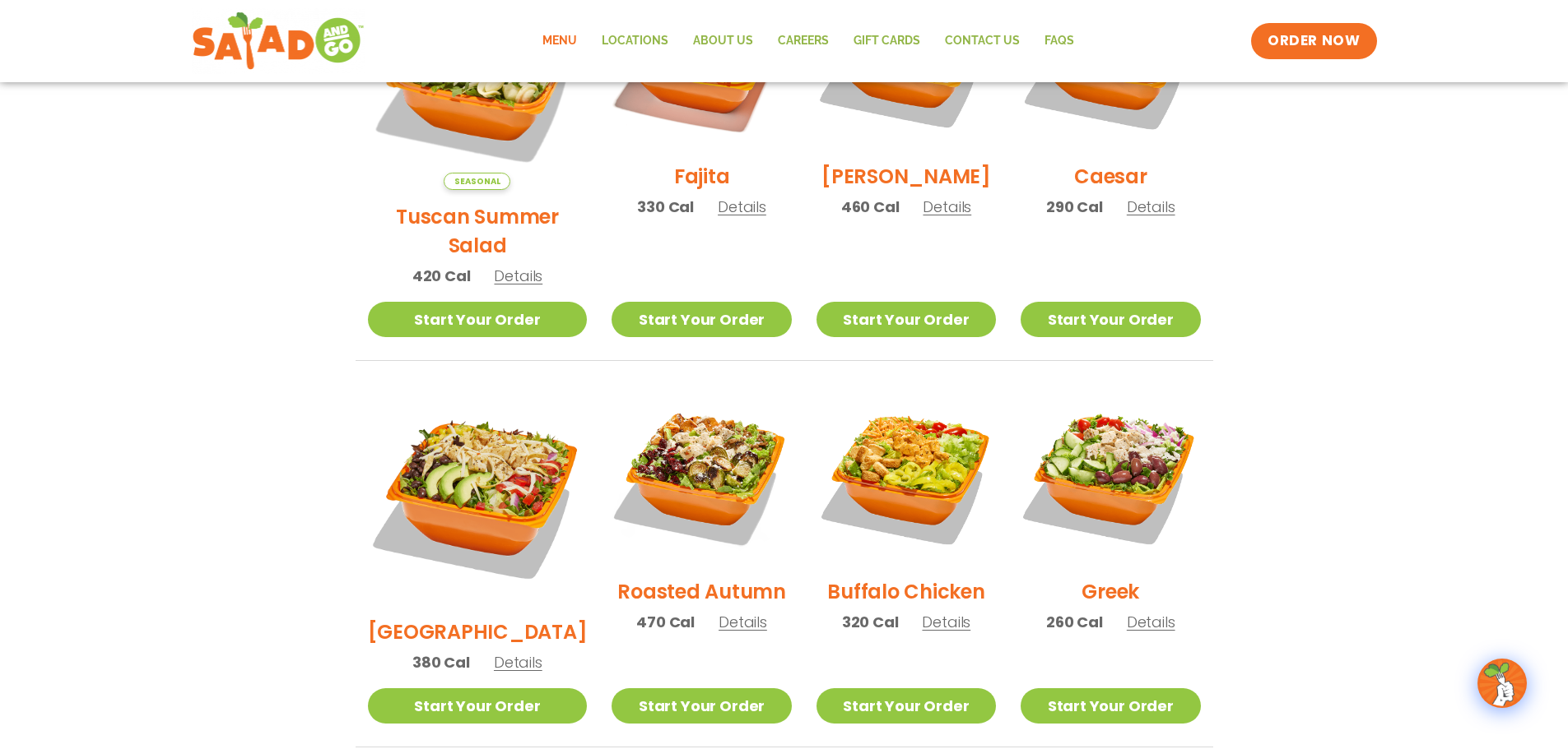
click at [696, 577] on h2 "Roasted Autumn" at bounding box center [701, 592] width 169 height 29
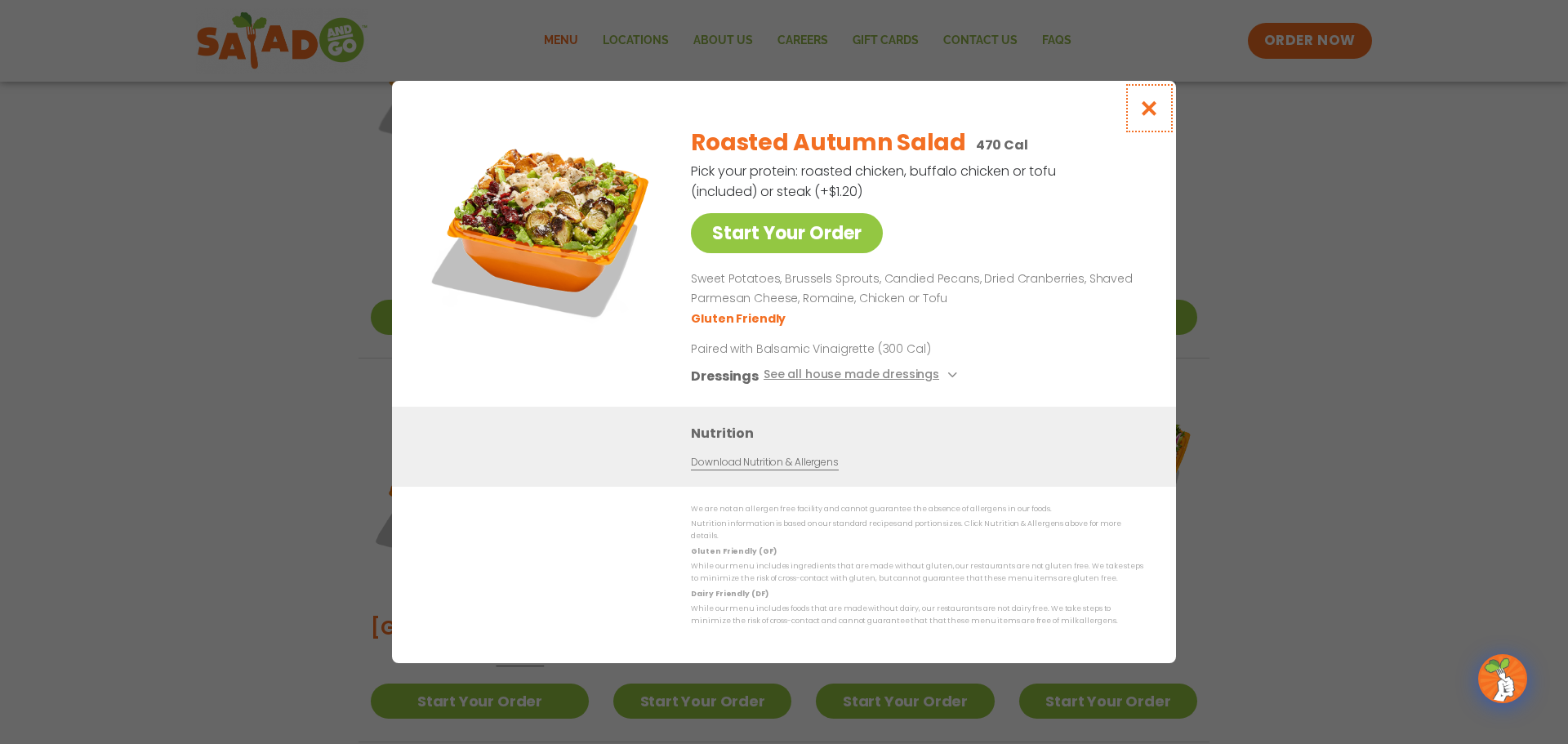
click at [1144, 115] on icon "Close modal" at bounding box center [1148, 109] width 20 height 17
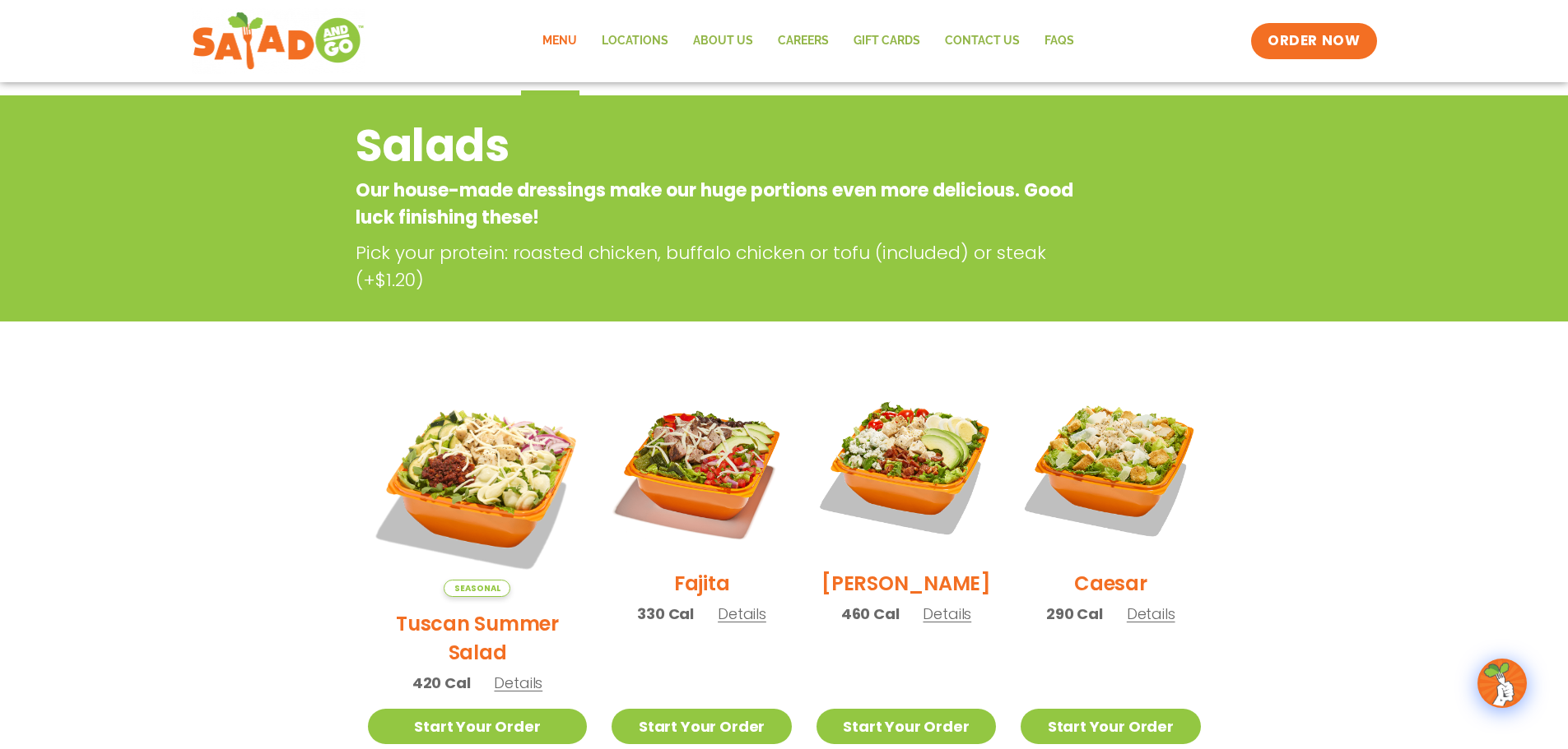
scroll to position [165, 0]
